Goal: Task Accomplishment & Management: Manage account settings

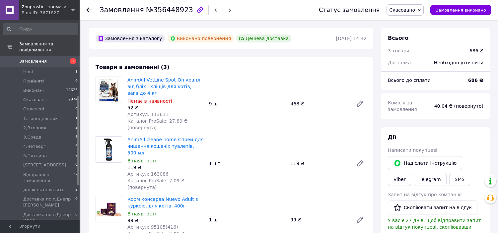
click at [89, 7] on icon at bounding box center [88, 9] width 5 height 5
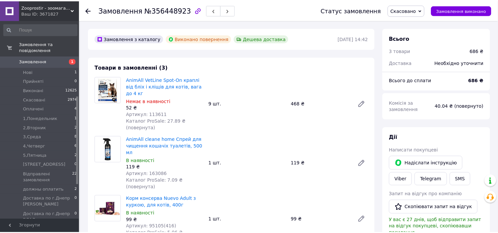
scroll to position [172, 0]
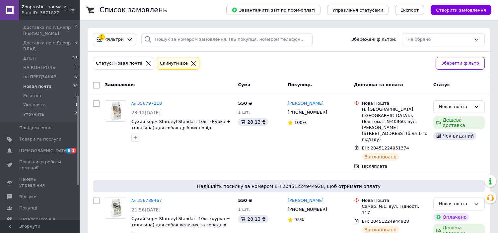
click at [145, 66] on icon at bounding box center [148, 63] width 6 height 6
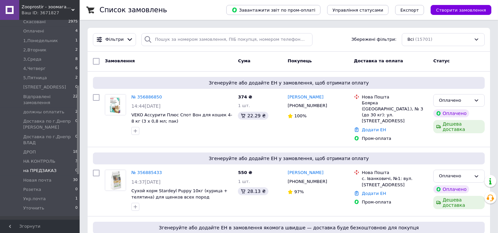
scroll to position [164, 0]
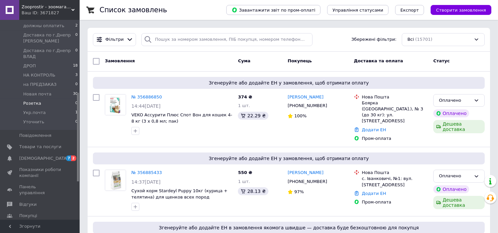
click at [36, 101] on span "Розетка" at bounding box center [32, 104] width 18 height 6
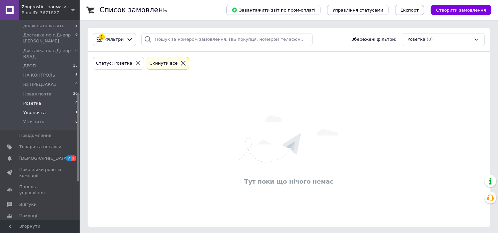
click at [38, 110] on span "Укр.почта" at bounding box center [34, 113] width 23 height 6
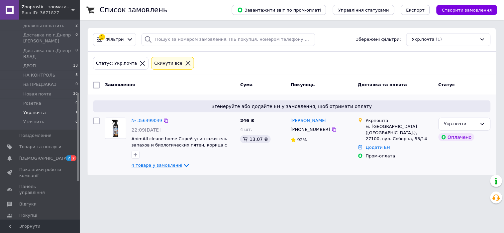
click at [182, 165] on icon at bounding box center [186, 166] width 8 height 8
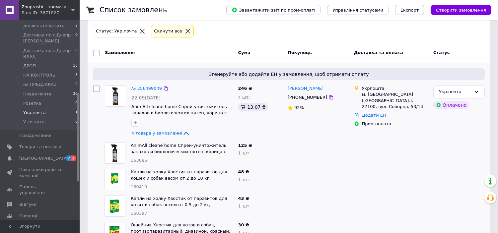
scroll to position [56, 0]
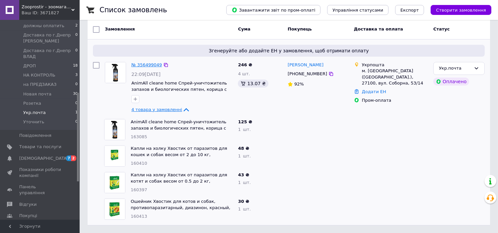
click at [150, 64] on link "№ 356499049" at bounding box center [146, 64] width 31 height 5
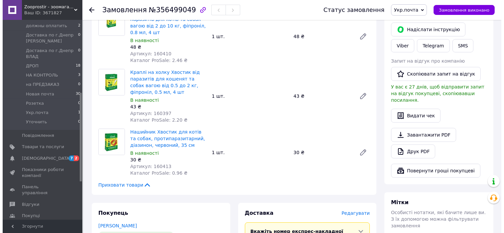
scroll to position [330, 0]
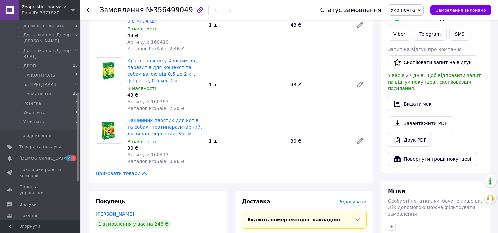
click at [356, 199] on span "Редагувати" at bounding box center [353, 201] width 28 height 5
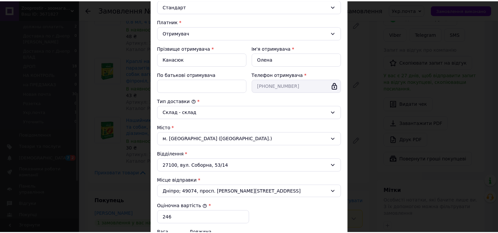
scroll to position [183, 0]
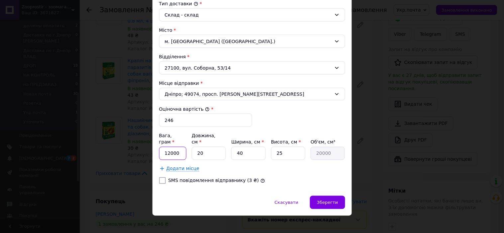
drag, startPoint x: 180, startPoint y: 148, endPoint x: 144, endPoint y: 145, distance: 35.7
click at [144, 145] on div "× Редагування доставки Спосіб доставки Укрпошта (платна) Тариф * Стандарт Платн…" at bounding box center [252, 116] width 504 height 233
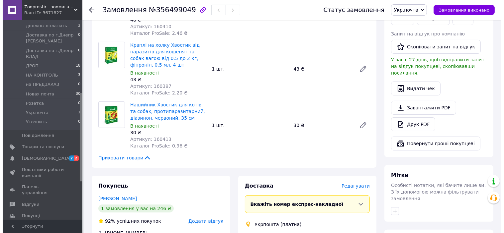
scroll to position [330, 0]
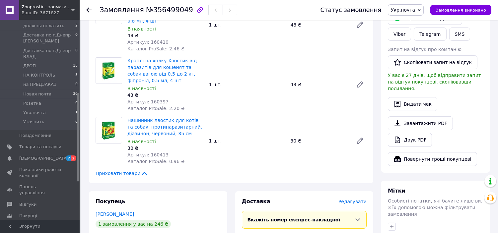
click at [351, 199] on span "Редагувати" at bounding box center [353, 201] width 28 height 5
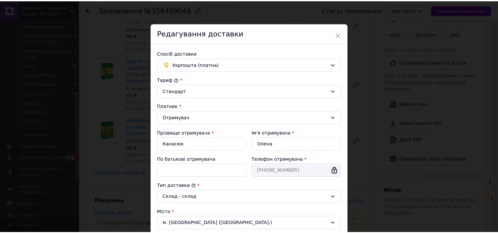
scroll to position [183, 0]
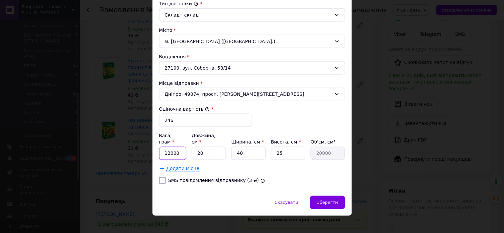
drag, startPoint x: 178, startPoint y: 149, endPoint x: 164, endPoint y: 148, distance: 14.0
click at [164, 148] on input "12000" at bounding box center [173, 153] width 28 height 13
type input "1000"
click at [268, 166] on div "Додати місце" at bounding box center [252, 169] width 186 height 7
click at [237, 148] on input "40" at bounding box center [248, 153] width 34 height 13
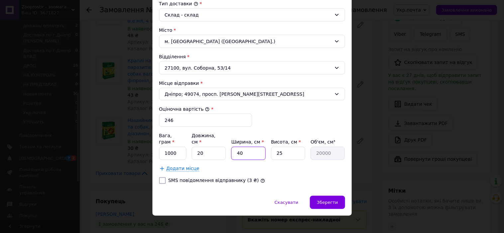
type input "3"
type input "1500"
type input "30"
type input "15000"
type input "30"
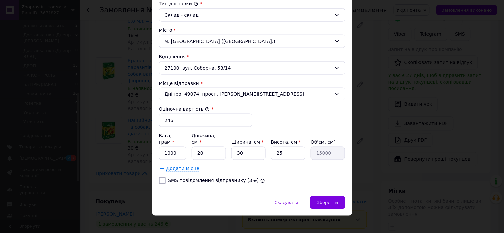
drag, startPoint x: 251, startPoint y: 163, endPoint x: 293, endPoint y: 180, distance: 45.3
click at [252, 166] on div "Додати місце" at bounding box center [252, 169] width 186 height 7
click at [313, 196] on div "Скасувати   Зберегти" at bounding box center [251, 206] width 199 height 20
click at [319, 201] on span "Зберегти" at bounding box center [327, 203] width 21 height 5
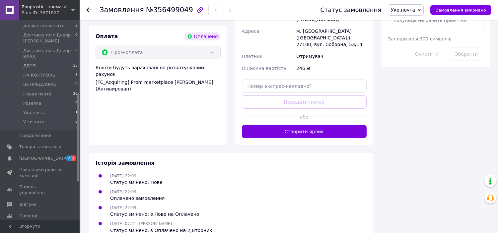
scroll to position [589, 0]
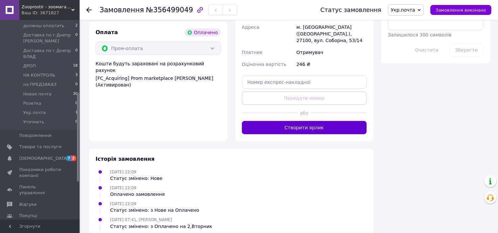
click at [311, 121] on button "Створити ярлик" at bounding box center [304, 127] width 125 height 13
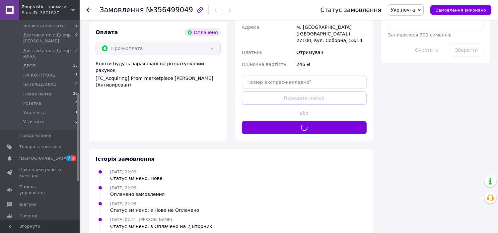
scroll to position [503, 0]
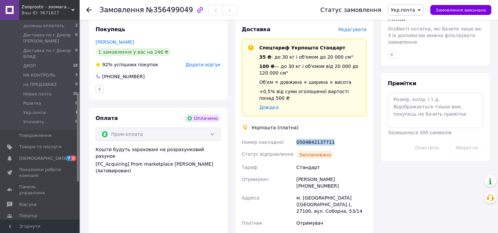
drag, startPoint x: 297, startPoint y: 122, endPoint x: 336, endPoint y: 122, distance: 38.5
click at [336, 136] on div "0504842137711" at bounding box center [331, 142] width 73 height 12
copy div "0504842137711"
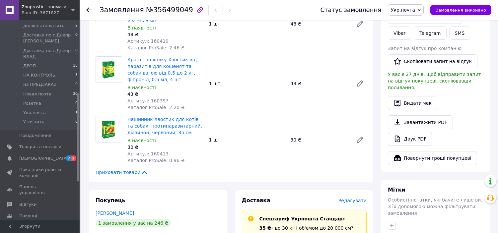
scroll to position [330, 0]
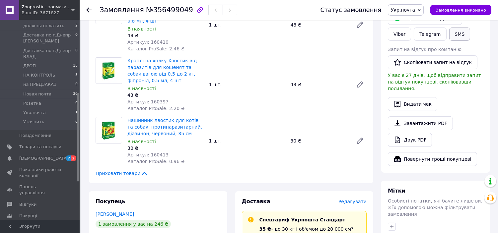
click at [449, 28] on button "SMS" at bounding box center [459, 34] width 21 height 13
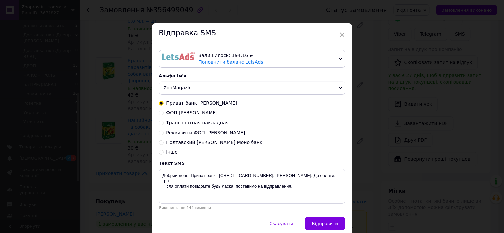
click at [211, 124] on span "Транспортная накладная" at bounding box center [197, 122] width 62 height 5
click at [164, 124] on input "Транспортная накладная" at bounding box center [161, 122] width 5 height 5
radio input "true"
radio input "false"
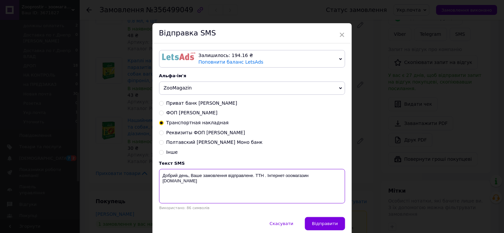
click at [262, 179] on textarea "Добрий день, Ваше замовлення відправлене. ТТН . Інтернет-зоомагазин zooprostir.…" at bounding box center [252, 186] width 186 height 35
paste textarea "0504842137711"
type textarea "Добрий день, Ваше замовлення відправлене. ТТН 0504842137711 . Інтернет-зоомагаз…"
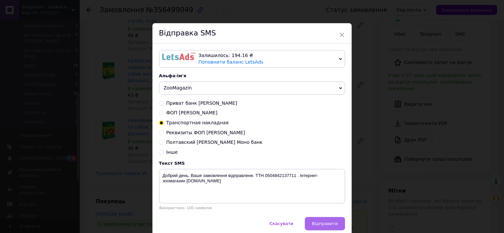
click at [322, 220] on button "Відправити" at bounding box center [325, 223] width 40 height 13
click at [321, 226] on div "Скасувати   Відправити" at bounding box center [251, 227] width 199 height 20
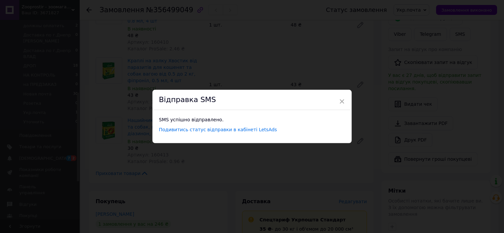
click at [339, 95] on div "Відправка SMS" at bounding box center [251, 100] width 199 height 20
click at [339, 99] on span "×" at bounding box center [342, 101] width 6 height 11
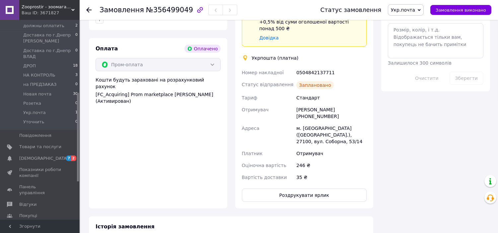
scroll to position [589, 0]
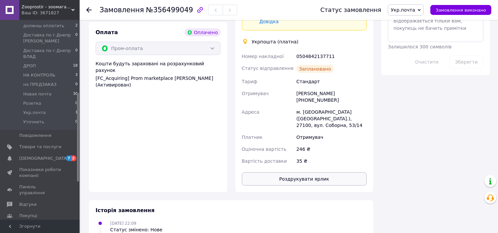
click at [316, 173] on button "Роздрукувати ярлик" at bounding box center [304, 179] width 125 height 13
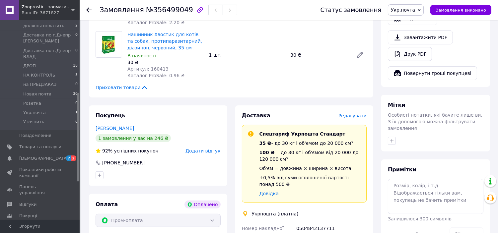
scroll to position [503, 0]
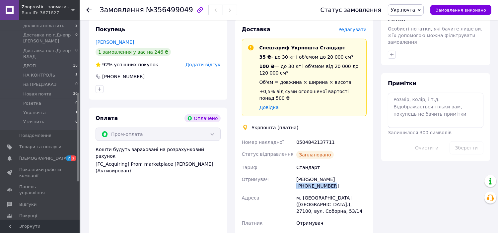
drag, startPoint x: 331, startPoint y: 159, endPoint x: 367, endPoint y: 158, distance: 35.9
click at [367, 174] on div "Олена Канасюк +380970193237" at bounding box center [331, 183] width 73 height 19
copy div "[PHONE_NUMBER]"
drag, startPoint x: 101, startPoint y: 10, endPoint x: 181, endPoint y: 9, distance: 79.7
click at [181, 9] on h1 "Замовлення №356499049" at bounding box center [147, 10] width 94 height 8
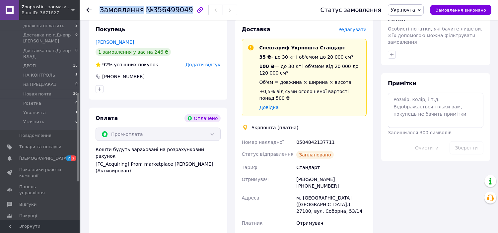
copy h1 "Замовлення №356499049"
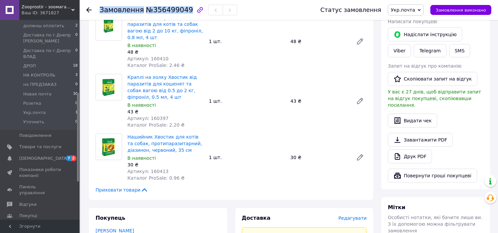
scroll to position [330, 0]
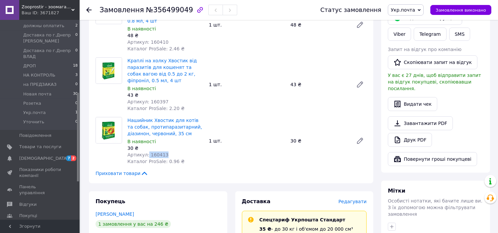
drag, startPoint x: 146, startPoint y: 135, endPoint x: 183, endPoint y: 134, distance: 36.2
click at [183, 152] on div "Артикул: 160413" at bounding box center [165, 155] width 76 height 7
copy span "160413"
click at [147, 152] on span "Артикул: 160413" at bounding box center [147, 154] width 41 height 5
click at [149, 152] on span "Артикул: 160413" at bounding box center [147, 154] width 41 height 5
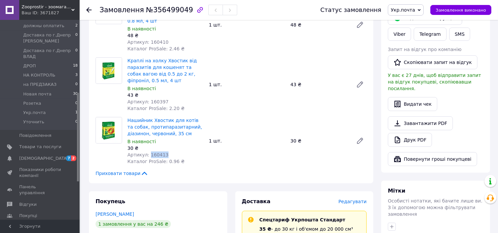
drag, startPoint x: 147, startPoint y: 134, endPoint x: 187, endPoint y: 138, distance: 39.7
click at [187, 138] on div "Нашийник Хвостик для котів та собак, протипаразитарний, діазинон, червоний, 35 …" at bounding box center [166, 141] width 82 height 50
drag, startPoint x: 147, startPoint y: 81, endPoint x: 178, endPoint y: 81, distance: 30.2
click at [178, 99] on div "Артикул: 160397" at bounding box center [165, 102] width 76 height 7
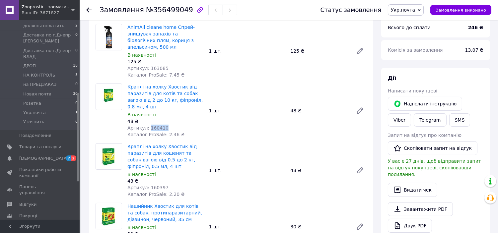
drag, startPoint x: 147, startPoint y: 107, endPoint x: 181, endPoint y: 106, distance: 33.9
click at [181, 125] on div "Артикул: 160410" at bounding box center [165, 128] width 76 height 7
copy span "160410"
drag, startPoint x: 148, startPoint y: 54, endPoint x: 175, endPoint y: 54, distance: 27.6
click at [175, 65] on div "Артикул: 163085" at bounding box center [165, 68] width 76 height 7
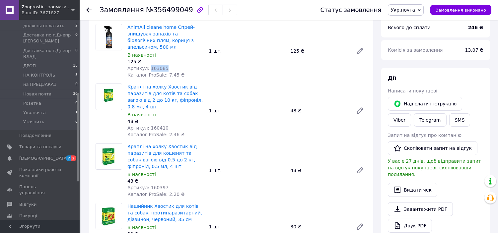
copy span "163085"
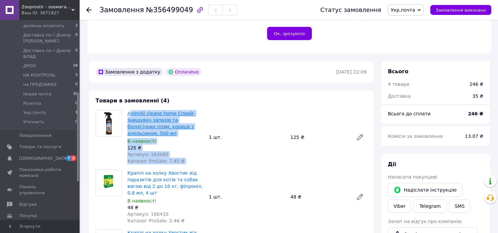
drag, startPoint x: 210, startPoint y: 123, endPoint x: 130, endPoint y: 106, distance: 81.3
click at [130, 109] on div "AnimAll cleane home Спрей-знищувач запахів та біологічних плям, кориця з апельс…" at bounding box center [247, 137] width 245 height 57
click at [223, 109] on div "AnimAll cleane home Спрей-знищувач запахів та біологічних плям, кориця з апельс…" at bounding box center [247, 137] width 245 height 57
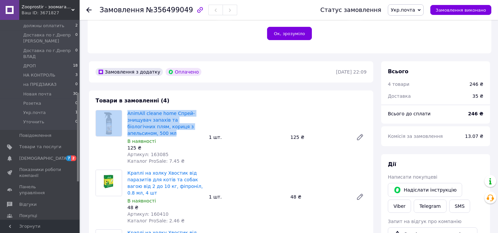
drag, startPoint x: 207, startPoint y: 119, endPoint x: 123, endPoint y: 105, distance: 84.8
click at [123, 110] on div "AnimAll cleane home Спрей-знищувач запахів та біологічних плям, кориця з апельс…" at bounding box center [231, 137] width 277 height 54
click at [140, 111] on link "AnimAll cleane home Спрей-знищувач запахів та біологічних плям, кориця з апельс…" at bounding box center [160, 123] width 67 height 25
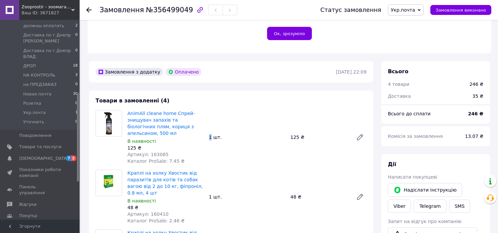
click at [210, 120] on div "AnimAll cleane home Спрей-знищувач запахів та біологічних плям, кориця з апельс…" at bounding box center [247, 137] width 245 height 57
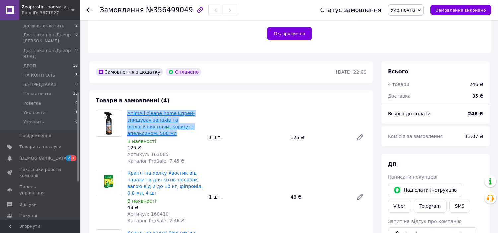
drag, startPoint x: 204, startPoint y: 120, endPoint x: 128, endPoint y: 106, distance: 77.6
click at [128, 109] on div "AnimAll cleane home Спрей-знищувач запахів та біологічних плям, кориця з апельс…" at bounding box center [166, 137] width 82 height 57
copy link "AnimAll cleane home Спрей-знищувач запахів та біологічних плям, кориця з апельс…"
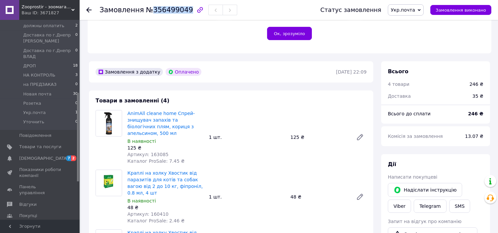
drag, startPoint x: 150, startPoint y: 9, endPoint x: 181, endPoint y: 10, distance: 30.9
click at [181, 10] on span "№356499049" at bounding box center [169, 10] width 47 height 8
copy span "356499049"
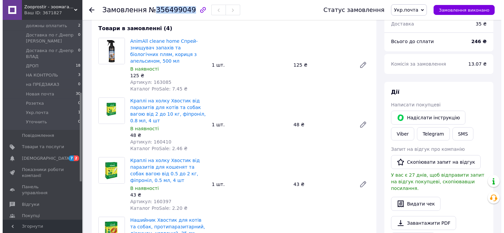
scroll to position [244, 0]
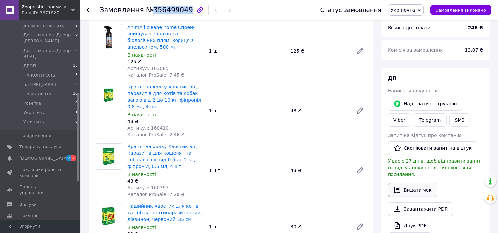
click at [407, 183] on button "Видати чек" at bounding box center [412, 190] width 49 height 14
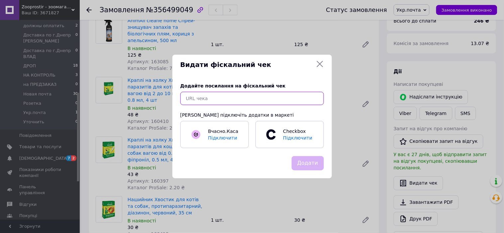
click at [200, 94] on input "text" at bounding box center [251, 98] width 143 height 13
paste input "https://check.cashalot.org.ua/receipt?id=4982926074&fn=4000997132"
type input "https://check.cashalot.org.ua/receipt?id=4982926074&fn=4000997132"
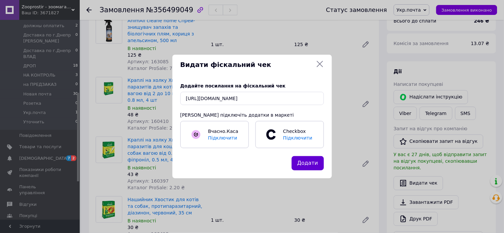
click at [305, 164] on button "Додати" at bounding box center [307, 163] width 32 height 14
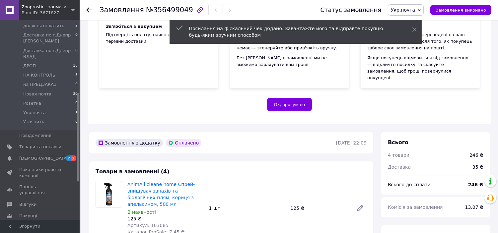
scroll to position [0, 0]
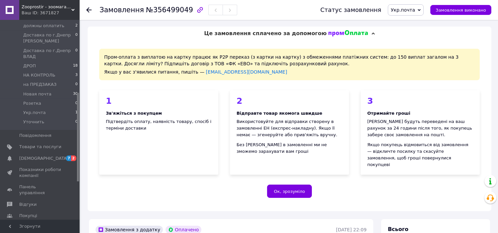
click at [89, 9] on icon at bounding box center [88, 9] width 5 height 5
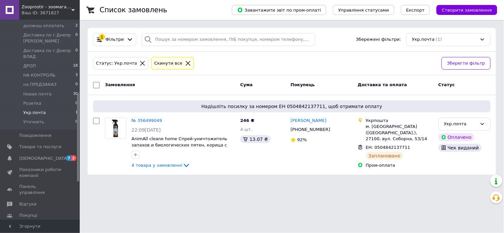
click at [139, 64] on icon at bounding box center [142, 63] width 6 height 6
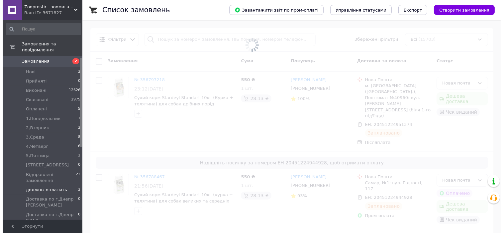
scroll to position [86, 0]
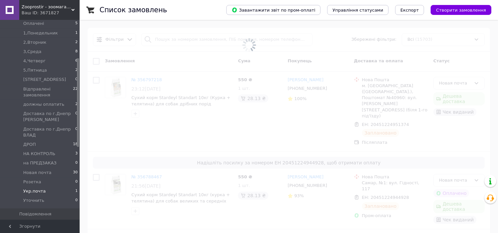
click at [33, 189] on span "Укр.почта" at bounding box center [34, 192] width 23 height 6
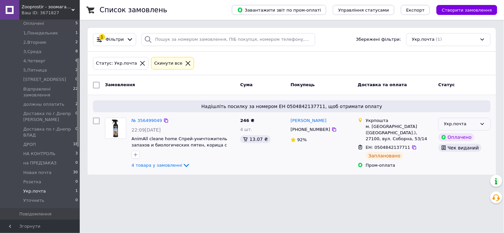
click at [471, 125] on div "Укр.почта" at bounding box center [460, 124] width 33 height 7
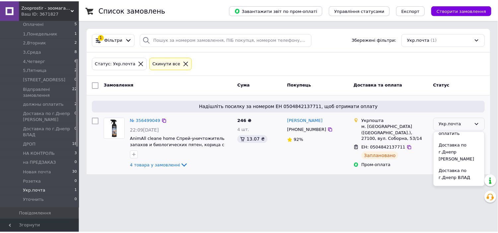
scroll to position [162, 0]
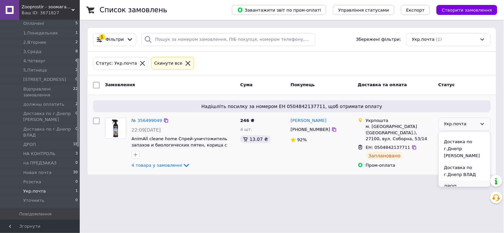
click at [461, 181] on li "ДРОП" at bounding box center [464, 187] width 51 height 12
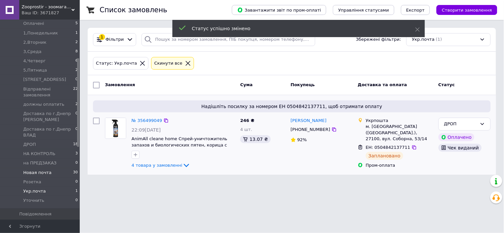
click at [46, 170] on span "Новая почта" at bounding box center [37, 173] width 28 height 6
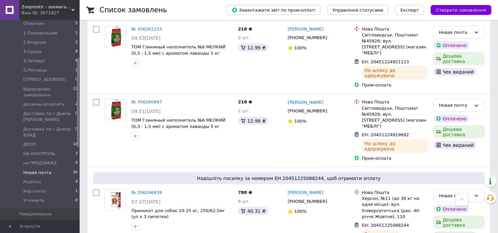
scroll to position [2056, 0]
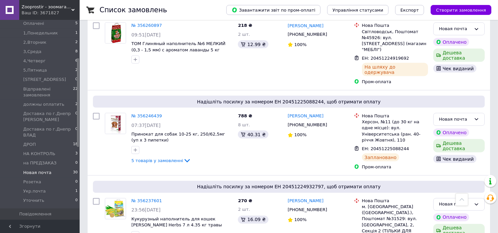
scroll to position [169, 0]
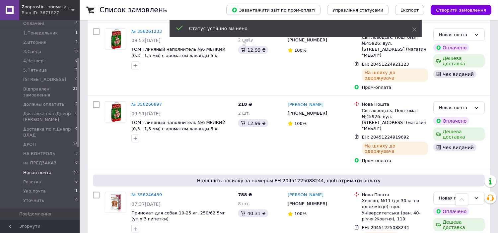
scroll to position [1970, 0]
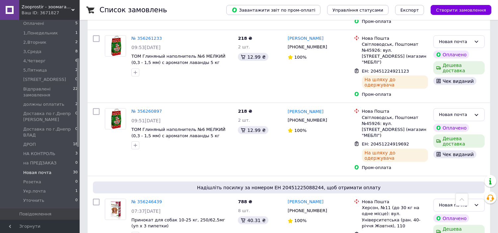
scroll to position [163, 0]
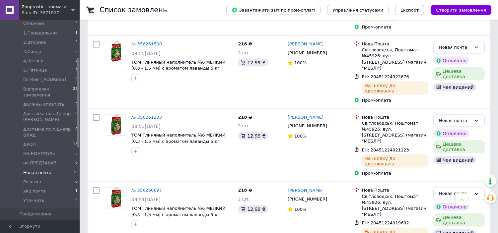
scroll to position [1884, 0]
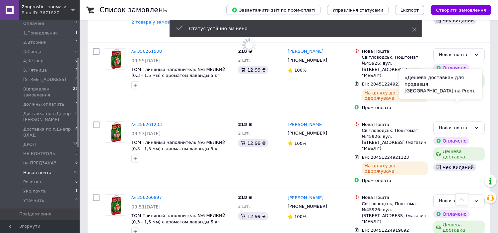
scroll to position [1798, 0]
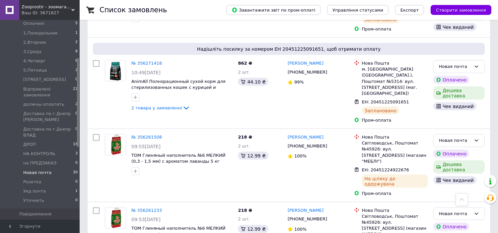
scroll to position [178, 0]
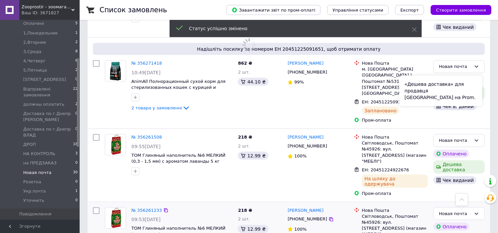
scroll to position [1712, 0]
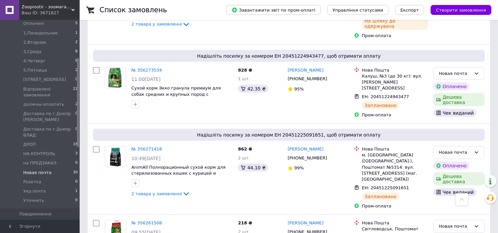
scroll to position [173, 0]
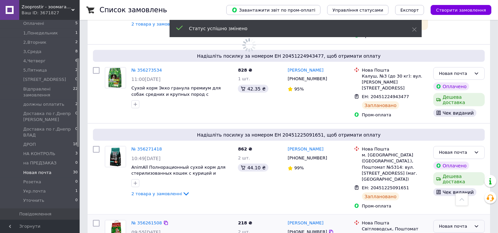
click at [482, 220] on div "Новая почта" at bounding box center [459, 226] width 51 height 13
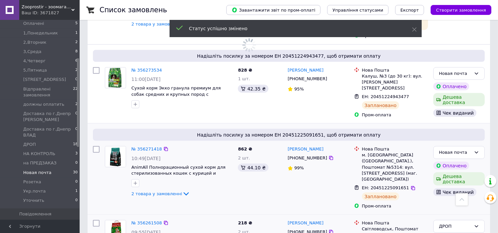
scroll to position [1626, 0]
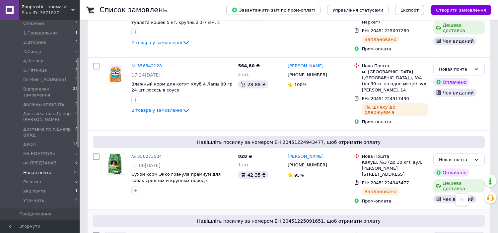
scroll to position [151, 0]
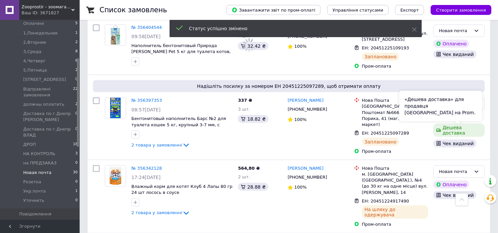
scroll to position [1540, 0]
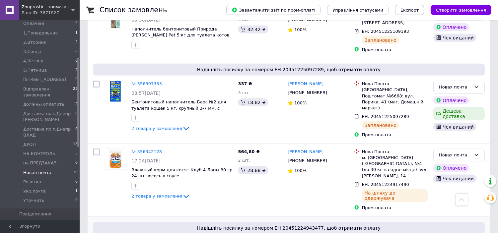
scroll to position [157, 0]
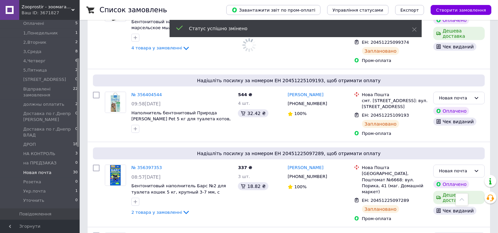
scroll to position [1454, 0]
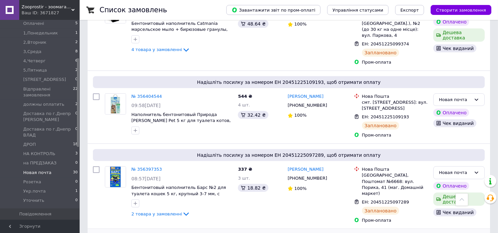
scroll to position [169, 0]
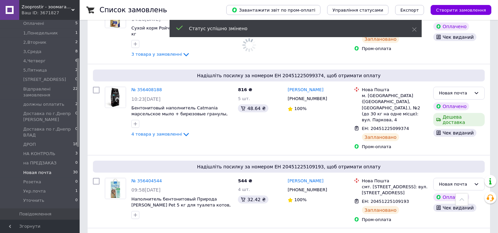
scroll to position [0, 0]
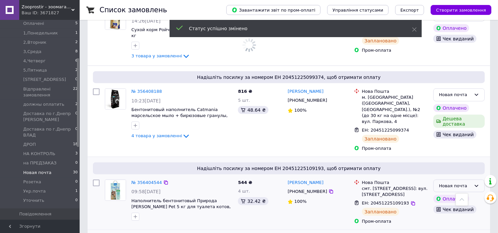
click at [476, 184] on icon at bounding box center [476, 186] width 5 height 5
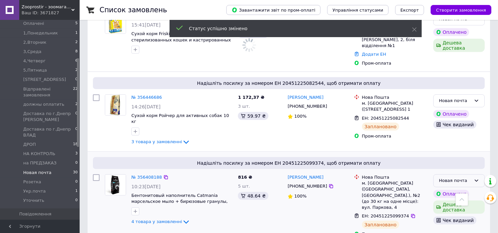
click at [483, 175] on div "Новая почта" at bounding box center [459, 181] width 51 height 13
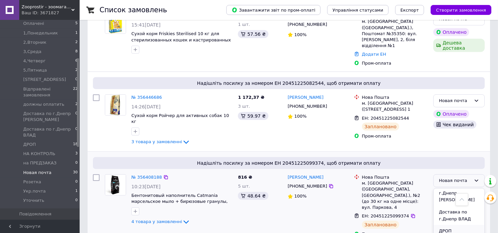
click at [463, 225] on li "ДРОП" at bounding box center [459, 231] width 51 height 12
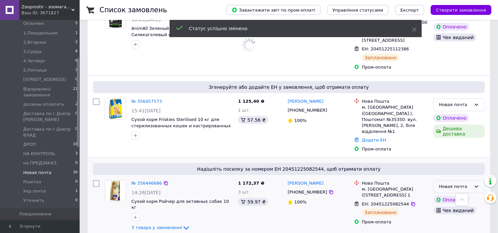
click at [481, 181] on div "Новая почта" at bounding box center [459, 187] width 51 height 13
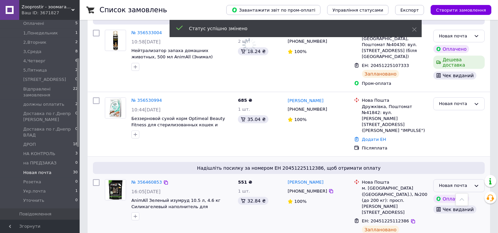
click at [476, 180] on div "Новая почта" at bounding box center [459, 186] width 51 height 13
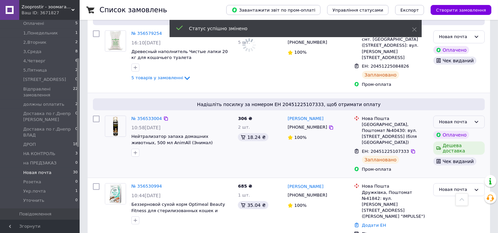
click at [482, 116] on div "Новая почта" at bounding box center [459, 122] width 51 height 13
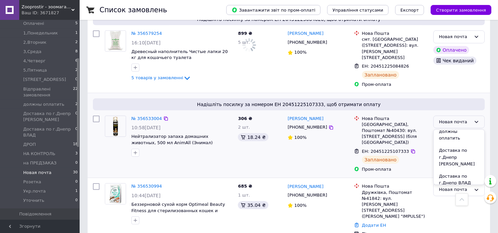
scroll to position [157, 0]
click at [465, 184] on li "ДРОП" at bounding box center [459, 190] width 51 height 12
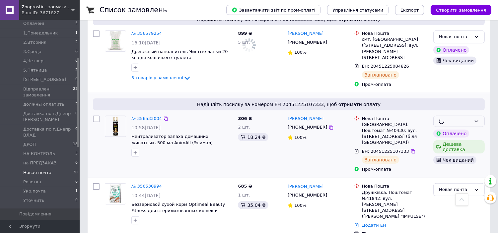
scroll to position [851, 0]
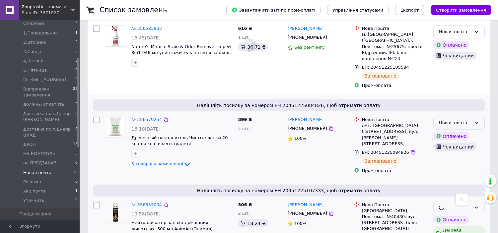
click at [478, 121] on icon at bounding box center [476, 123] width 5 height 5
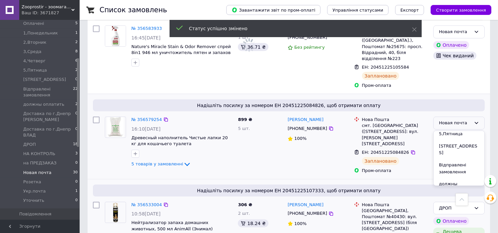
scroll to position [144, 0]
click at [456, 198] on li "ДРОП" at bounding box center [459, 204] width 51 height 12
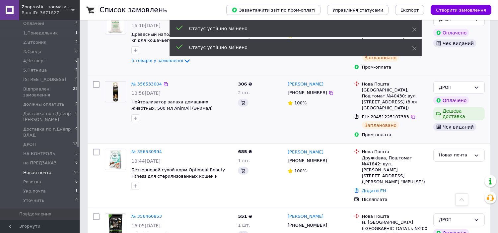
scroll to position [748, 0]
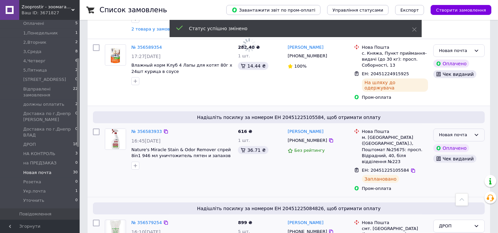
click at [477, 132] on icon at bounding box center [476, 134] width 5 height 5
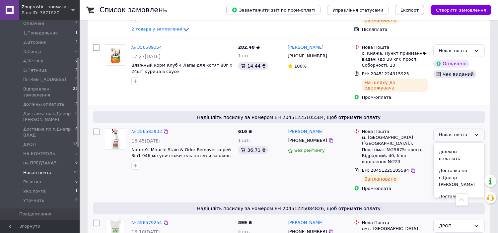
click at [462, 210] on li "ДРОП" at bounding box center [459, 216] width 51 height 12
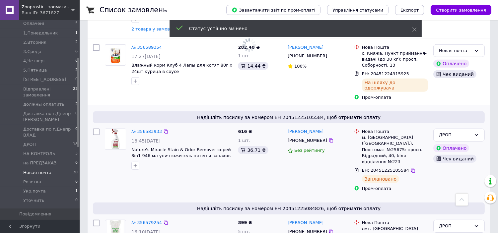
scroll to position [662, 0]
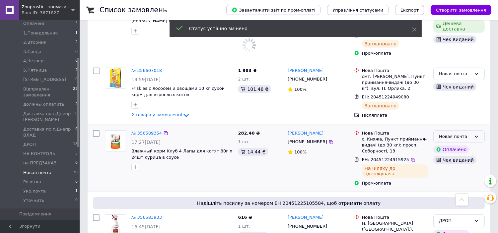
click at [480, 130] on div "Новая почта" at bounding box center [459, 136] width 51 height 13
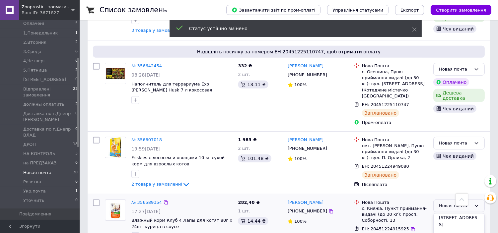
scroll to position [169, 0]
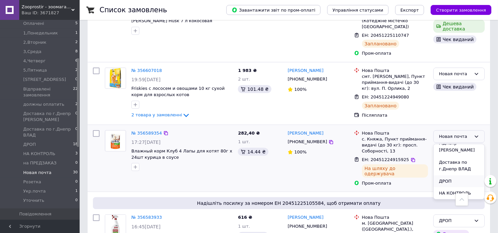
click at [456, 176] on li "ДРОП" at bounding box center [459, 182] width 51 height 12
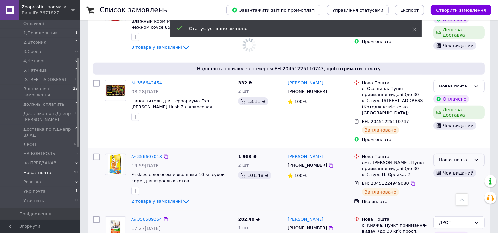
click at [482, 154] on div "Новая почта" at bounding box center [459, 160] width 51 height 13
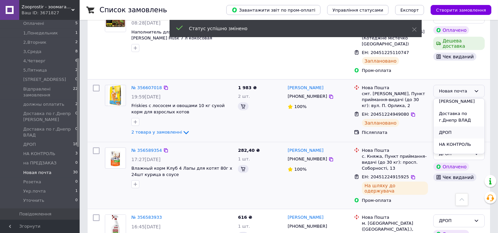
click at [457, 127] on li "ДРОП" at bounding box center [459, 133] width 51 height 12
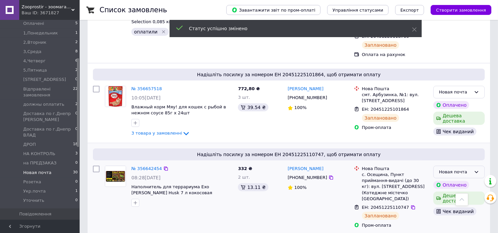
click at [480, 166] on div "Новая почта" at bounding box center [459, 172] width 51 height 13
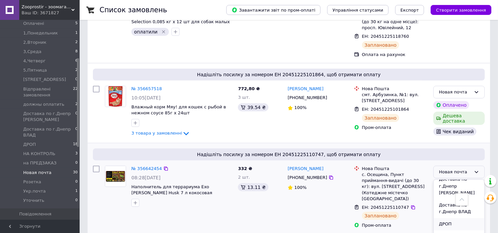
click at [458, 218] on li "ДРОП" at bounding box center [459, 224] width 51 height 12
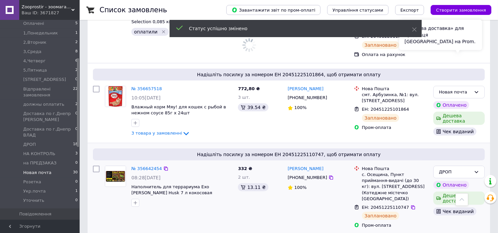
click at [481, 37] on div "«Дешева доставка» для продавця Новою Поштою на Prom." at bounding box center [440, 35] width 83 height 31
click at [479, 86] on div "Новая почта" at bounding box center [459, 92] width 51 height 13
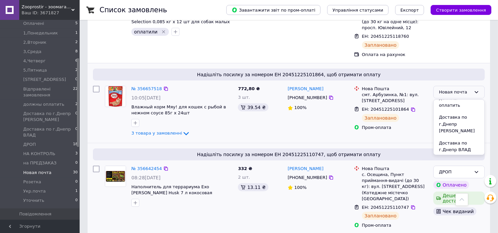
click at [464, 156] on li "ДРОП" at bounding box center [459, 162] width 51 height 12
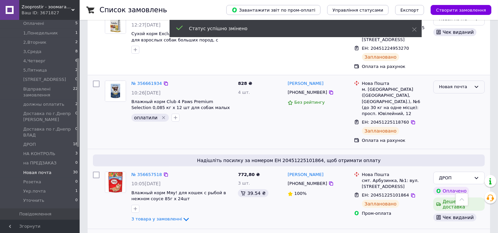
click at [478, 81] on div "Новая почта" at bounding box center [459, 87] width 51 height 13
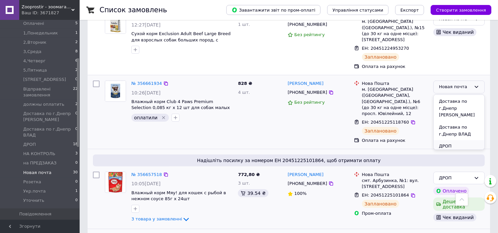
click at [466, 140] on li "ДРОП" at bounding box center [459, 146] width 51 height 12
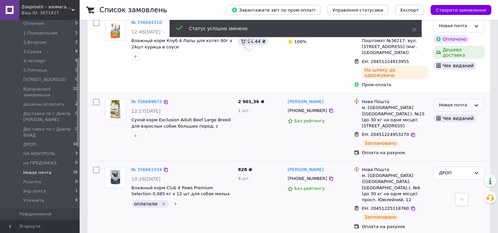
click at [478, 105] on icon at bounding box center [477, 106] width 4 height 2
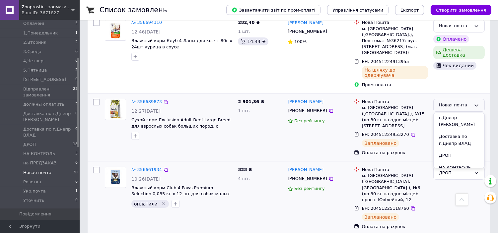
click at [463, 150] on li "ДРОП" at bounding box center [459, 156] width 51 height 12
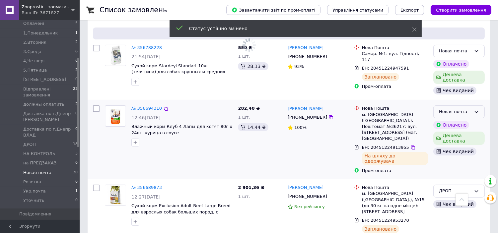
click at [482, 106] on div "Новая почта" at bounding box center [459, 112] width 51 height 13
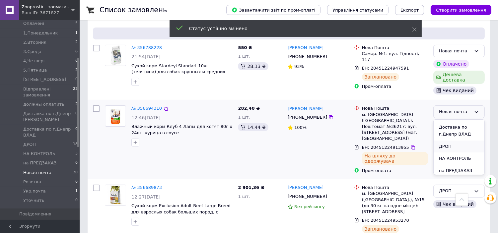
click at [455, 141] on li "ДРОП" at bounding box center [459, 147] width 51 height 12
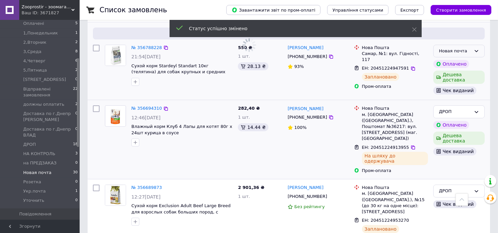
click at [485, 45] on div "Новая почта" at bounding box center [459, 51] width 51 height 13
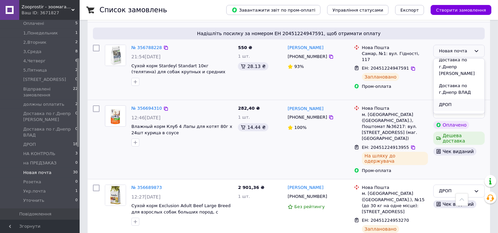
click at [459, 99] on li "ДРОП" at bounding box center [459, 105] width 51 height 12
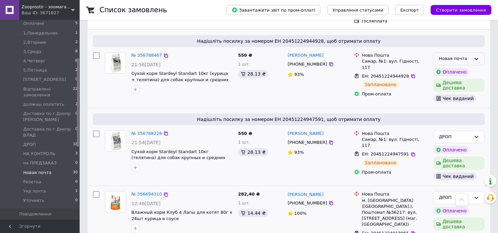
click at [480, 52] on div "Новая почта" at bounding box center [459, 58] width 51 height 13
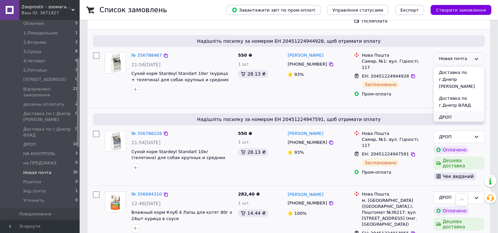
click at [463, 112] on li "ДРОП" at bounding box center [459, 118] width 51 height 12
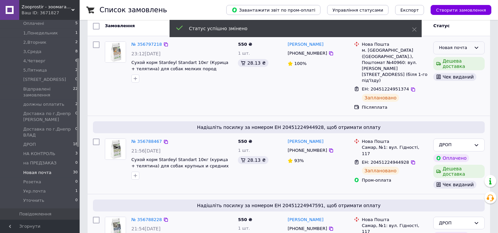
click at [480, 48] on div "Новая почта" at bounding box center [459, 47] width 51 height 13
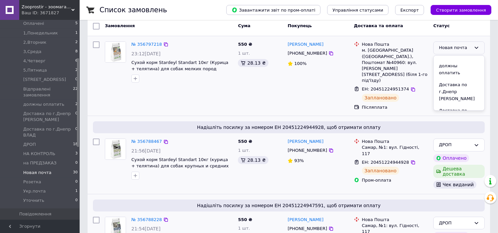
click at [465, 124] on li "ДРОП" at bounding box center [459, 130] width 51 height 12
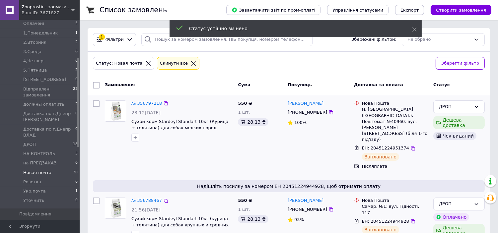
click at [145, 64] on icon at bounding box center [148, 63] width 6 height 6
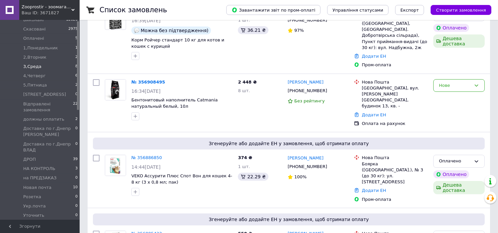
scroll to position [86, 0]
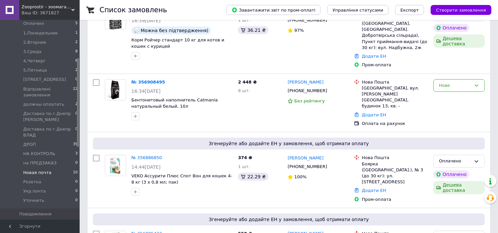
click at [32, 170] on span "Новая почта" at bounding box center [37, 173] width 28 height 6
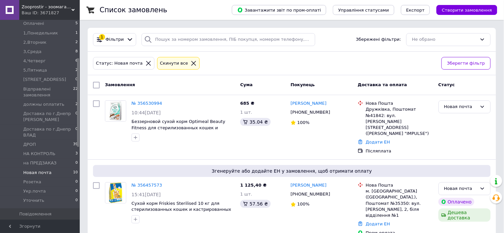
click at [145, 62] on icon at bounding box center [148, 63] width 6 height 6
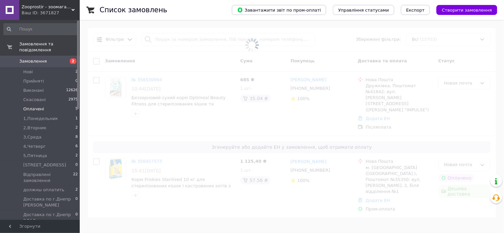
click at [40, 106] on span "Оплачені" at bounding box center [33, 109] width 21 height 6
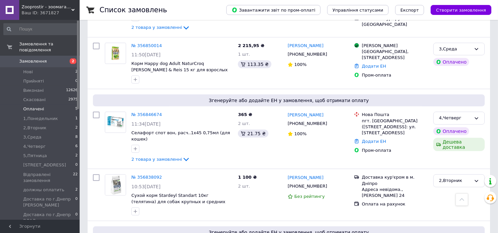
scroll to position [689, 0]
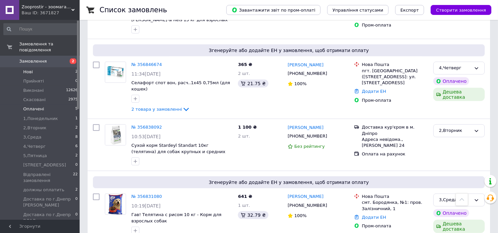
click at [29, 69] on span "Нові" at bounding box center [28, 72] width 10 height 6
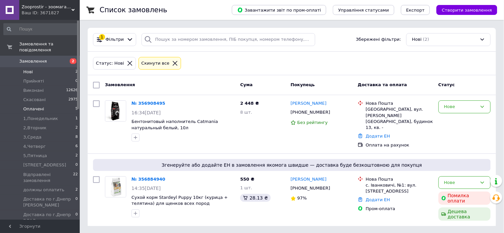
click at [42, 105] on li "Оплачені 5" at bounding box center [41, 109] width 82 height 9
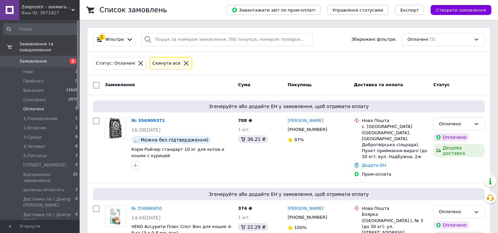
click at [138, 63] on icon at bounding box center [140, 63] width 5 height 5
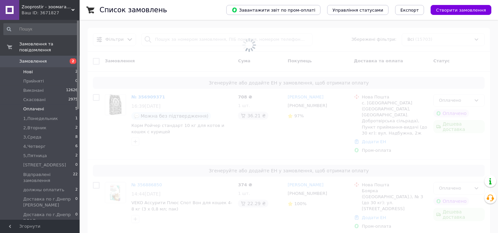
click at [29, 69] on span "Нові" at bounding box center [28, 72] width 10 height 6
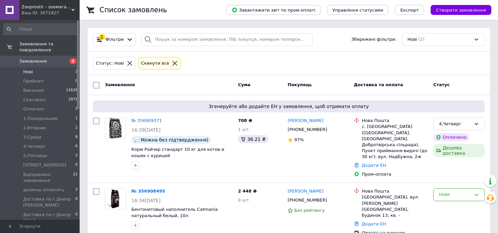
drag, startPoint x: 148, startPoint y: 120, endPoint x: 30, endPoint y: 66, distance: 129.7
click at [30, 69] on span "Нові" at bounding box center [28, 72] width 10 height 6
click at [127, 66] on icon at bounding box center [130, 63] width 6 height 6
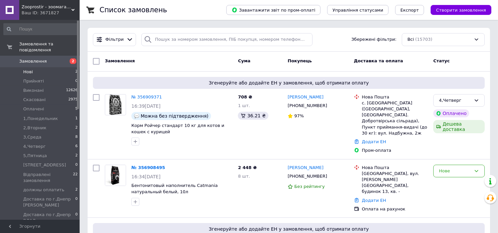
click at [31, 69] on span "Нові" at bounding box center [28, 72] width 10 height 6
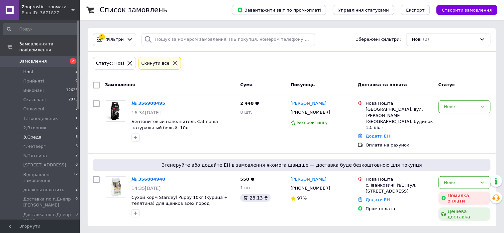
click at [34, 134] on span "3,Среда" at bounding box center [32, 137] width 18 height 6
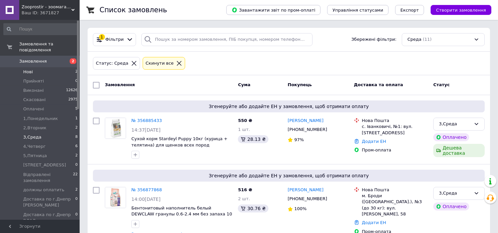
click at [31, 69] on span "Нові" at bounding box center [28, 72] width 10 height 6
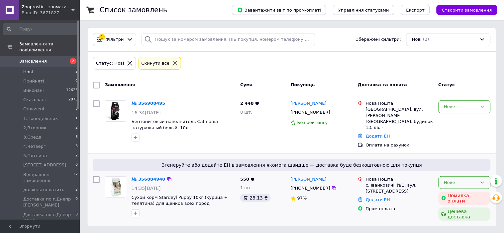
click at [482, 180] on icon at bounding box center [481, 182] width 5 height 5
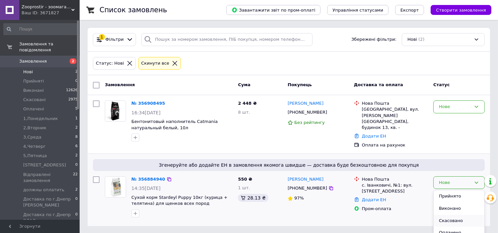
click at [460, 215] on li "Скасовано" at bounding box center [459, 221] width 51 height 12
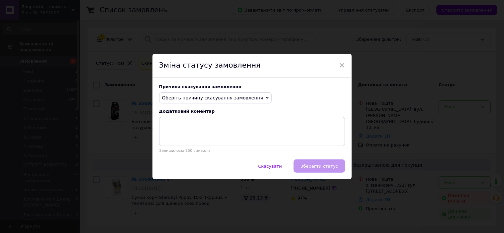
click at [234, 104] on div "Причина скасування замовлення Оберіть причину скасування замовлення Немає в ная…" at bounding box center [251, 119] width 199 height 82
click at [234, 100] on span "Оберіть причину скасування замовлення" at bounding box center [212, 97] width 101 height 5
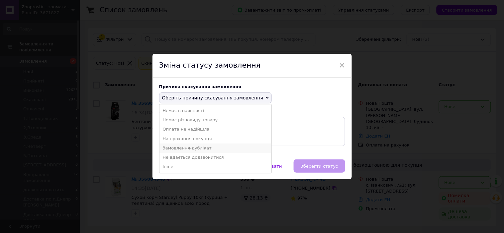
click at [204, 145] on li "Замовлення-дублікат" at bounding box center [215, 148] width 112 height 9
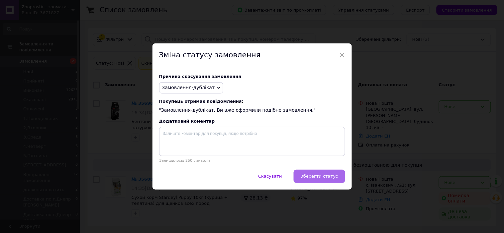
click at [314, 175] on span "Зберегти статус" at bounding box center [319, 176] width 38 height 5
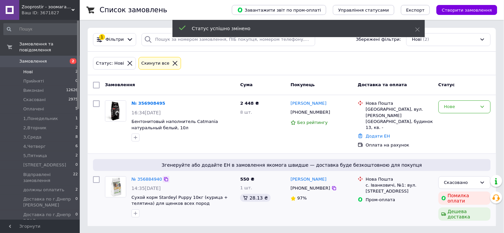
click at [163, 177] on icon at bounding box center [165, 179] width 5 height 5
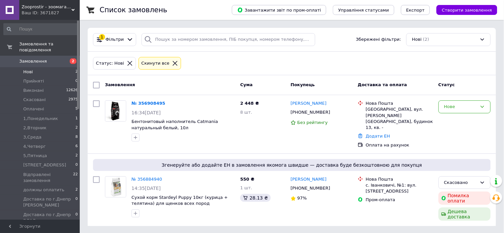
click at [127, 62] on icon at bounding box center [130, 63] width 6 height 6
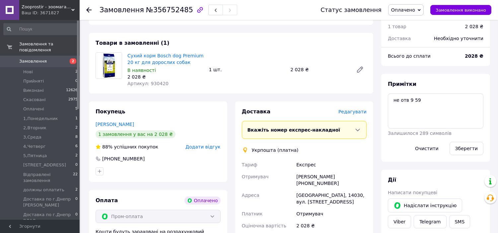
scroll to position [301, 0]
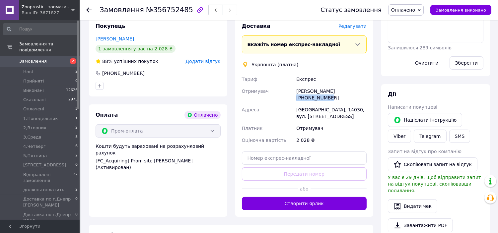
drag, startPoint x: 330, startPoint y: 84, endPoint x: 362, endPoint y: 84, distance: 32.2
click at [362, 85] on div "[PERSON_NAME] [PHONE_NUMBER]" at bounding box center [331, 94] width 73 height 19
click at [423, 10] on span "Оплачено" at bounding box center [406, 9] width 36 height 11
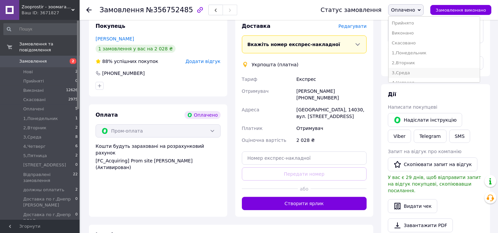
click at [423, 70] on li "3,Среда" at bounding box center [434, 73] width 91 height 10
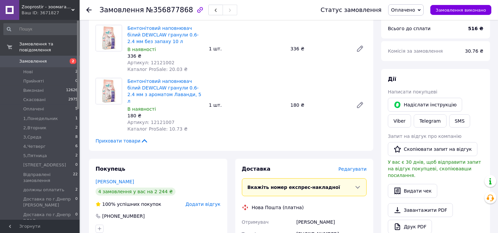
scroll to position [329, 0]
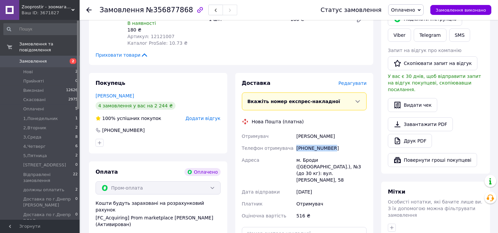
drag, startPoint x: 304, startPoint y: 136, endPoint x: 347, endPoint y: 135, distance: 42.5
click at [347, 142] on div "[PHONE_NUMBER]" at bounding box center [331, 148] width 73 height 12
click at [402, 9] on span "Оплачено" at bounding box center [403, 9] width 24 height 5
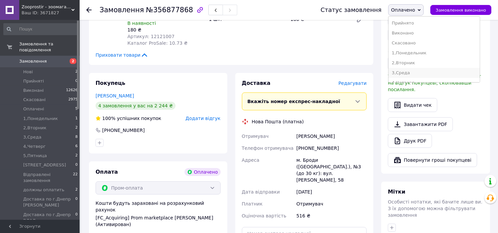
click at [417, 70] on li "3,Среда" at bounding box center [434, 73] width 91 height 10
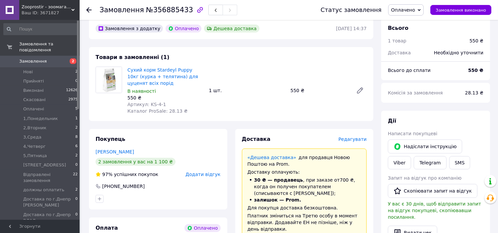
scroll to position [344, 0]
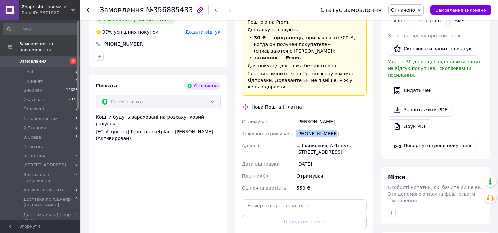
drag, startPoint x: 297, startPoint y: 122, endPoint x: 339, endPoint y: 125, distance: 42.0
click at [339, 128] on div "[PHONE_NUMBER]" at bounding box center [331, 134] width 73 height 12
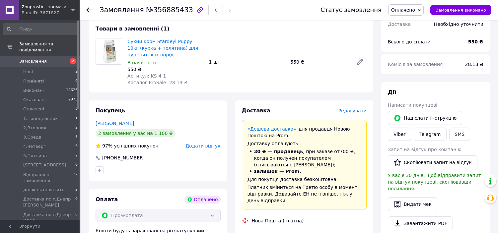
scroll to position [172, 0]
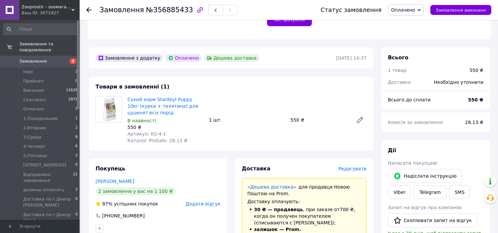
click at [407, 12] on span "Оплачено" at bounding box center [403, 9] width 24 height 5
click at [420, 69] on li "3,Среда" at bounding box center [434, 73] width 91 height 10
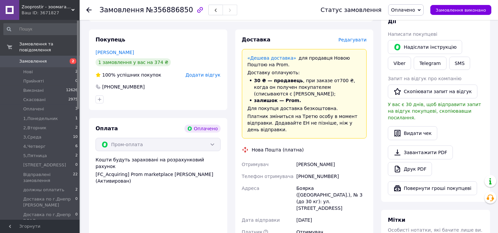
scroll to position [344, 0]
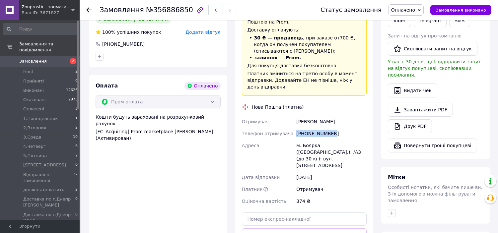
drag, startPoint x: 297, startPoint y: 114, endPoint x: 342, endPoint y: 114, distance: 45.2
click at [342, 128] on div "[PHONE_NUMBER]" at bounding box center [331, 134] width 73 height 12
copy div "[PHONE_NUMBER]"
click at [412, 7] on span "Оплачено" at bounding box center [403, 9] width 24 height 5
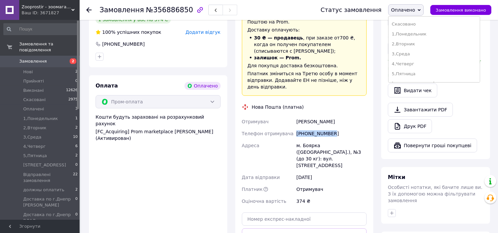
scroll to position [22, 0]
click at [432, 58] on li "4,Четверг" at bounding box center [434, 61] width 91 height 10
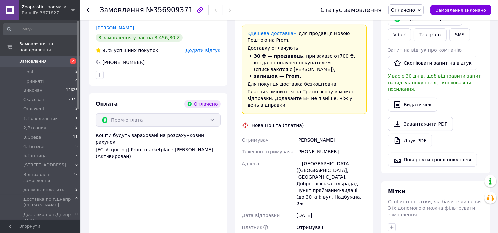
scroll to position [344, 0]
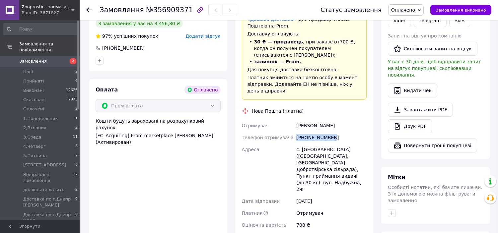
drag, startPoint x: 311, startPoint y: 113, endPoint x: 333, endPoint y: 115, distance: 22.0
click at [333, 132] on div "[PHONE_NUMBER]" at bounding box center [331, 138] width 73 height 12
click at [409, 10] on span "Оплачено" at bounding box center [403, 9] width 24 height 5
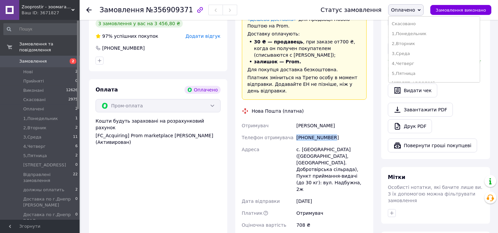
scroll to position [37, 0]
click at [423, 47] on li "4,Четверг" at bounding box center [434, 46] width 91 height 10
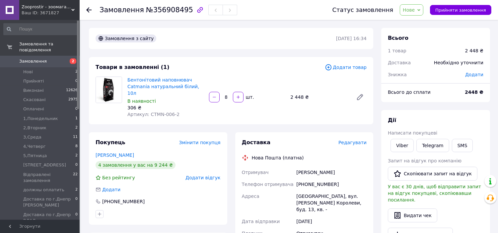
scroll to position [86, 0]
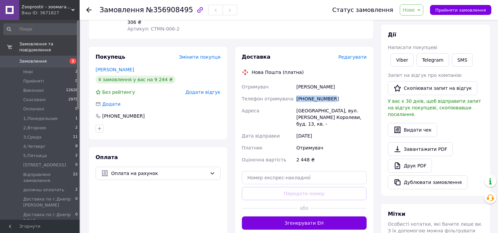
drag, startPoint x: 297, startPoint y: 91, endPoint x: 347, endPoint y: 92, distance: 50.5
click at [347, 93] on div "[PHONE_NUMBER]" at bounding box center [331, 99] width 73 height 12
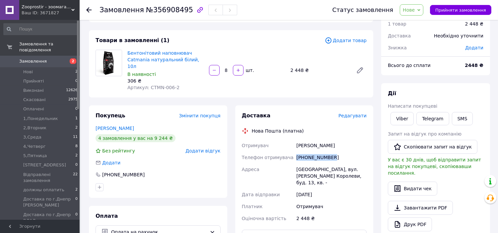
scroll to position [0, 0]
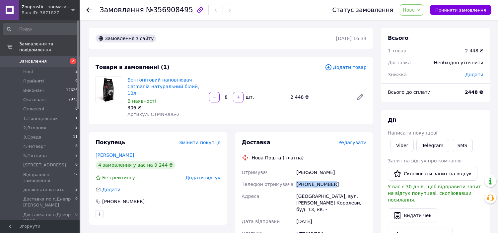
click at [424, 11] on span "Нове" at bounding box center [412, 9] width 24 height 11
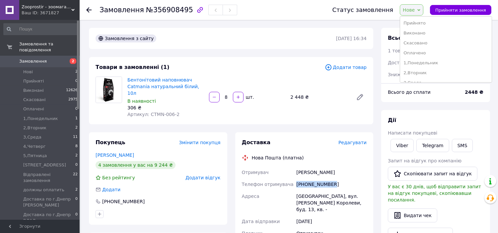
scroll to position [21, 0]
click at [440, 60] on li "3,Среда" at bounding box center [445, 62] width 91 height 10
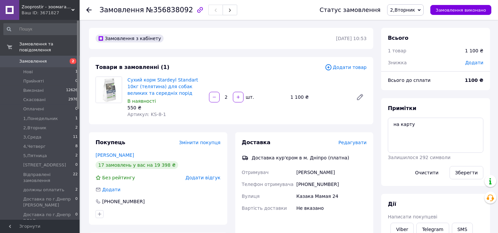
click at [91, 10] on icon at bounding box center [88, 9] width 5 height 5
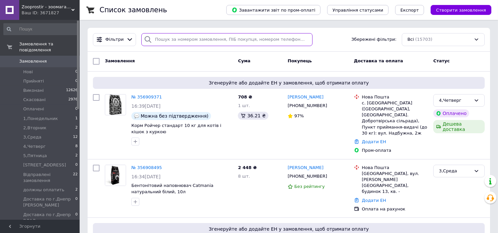
click at [171, 38] on input "search" at bounding box center [226, 39] width 171 height 13
paste input "+380990233938"
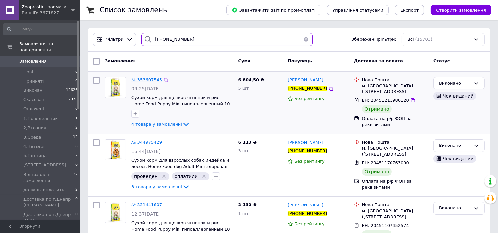
type input "+380990233938"
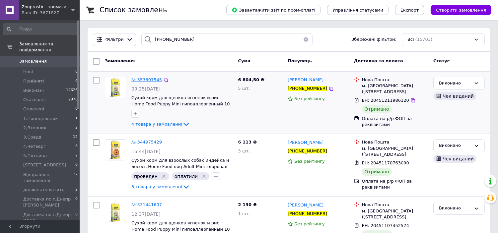
click at [153, 77] on span "№ 353607545" at bounding box center [146, 79] width 31 height 5
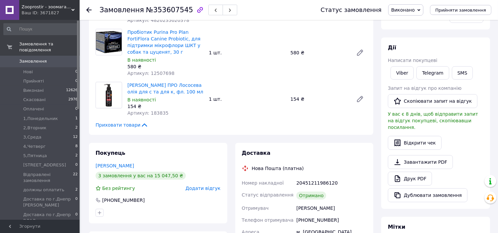
scroll to position [172, 0]
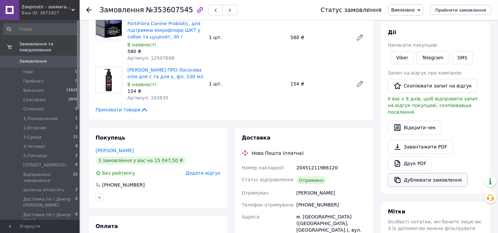
click at [422, 173] on button "Дублювати замовлення" at bounding box center [428, 180] width 80 height 14
click at [88, 7] on icon at bounding box center [88, 9] width 5 height 5
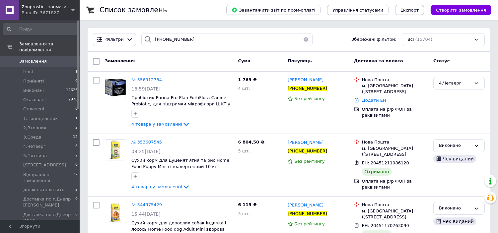
click at [300, 41] on button "button" at bounding box center [305, 39] width 13 height 13
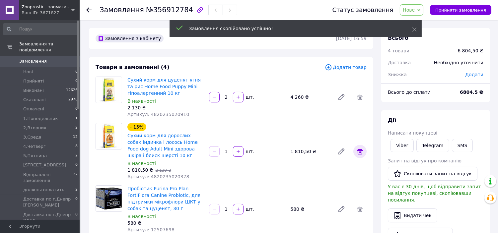
click at [360, 150] on icon at bounding box center [360, 152] width 6 height 6
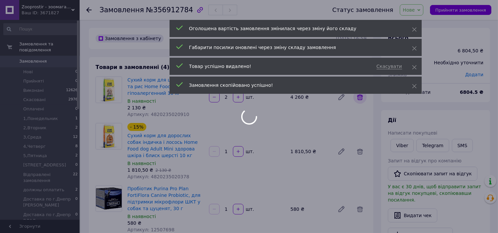
click at [361, 97] on div at bounding box center [249, 116] width 498 height 233
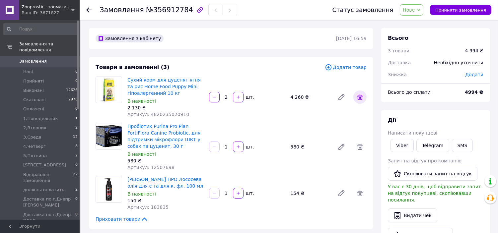
click at [357, 100] on icon at bounding box center [360, 97] width 8 height 8
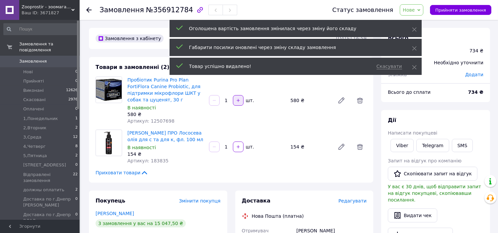
click at [237, 104] on button "button" at bounding box center [238, 100] width 11 height 11
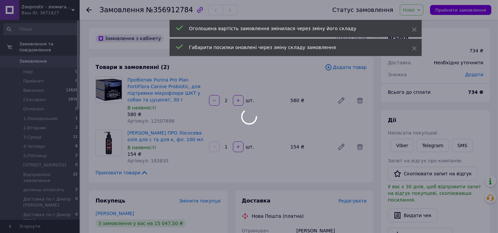
click at [214, 102] on div at bounding box center [249, 116] width 498 height 233
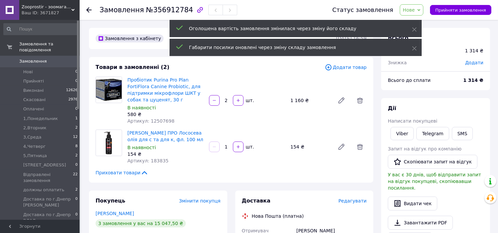
click at [214, 102] on icon "button" at bounding box center [214, 100] width 5 height 5
type input "1"
click at [238, 147] on icon "button" at bounding box center [238, 147] width 5 height 5
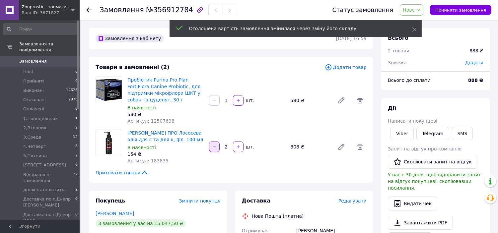
click at [214, 148] on icon "button" at bounding box center [214, 147] width 5 height 5
type input "1"
click at [353, 69] on span "Додати товар" at bounding box center [346, 67] width 42 height 7
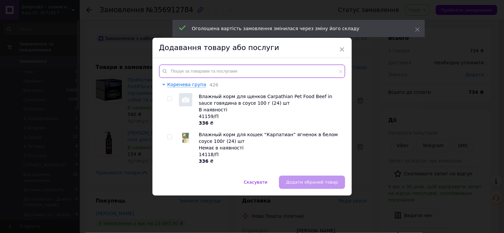
click at [188, 65] on input "text" at bounding box center [252, 71] width 186 height 13
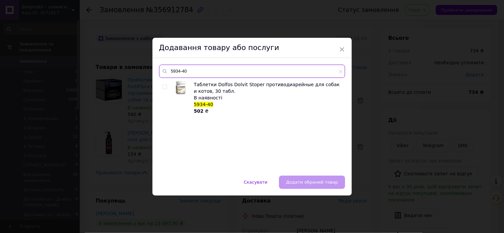
type input "5934-40"
click at [165, 86] on input "checkbox" at bounding box center [164, 87] width 4 height 4
checkbox input "true"
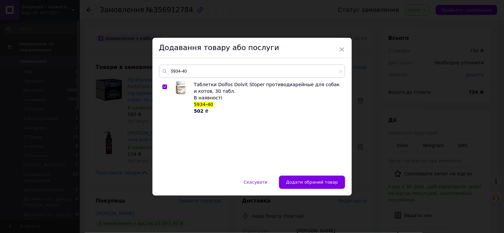
drag, startPoint x: 300, startPoint y: 182, endPoint x: 302, endPoint y: 177, distance: 4.9
click at [300, 181] on span "Додати обраний товар" at bounding box center [312, 182] width 52 height 5
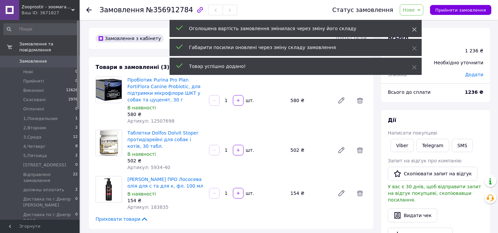
click at [414, 31] on icon at bounding box center [414, 29] width 5 height 5
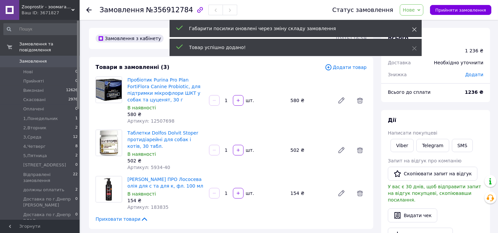
click at [414, 48] on icon at bounding box center [414, 48] width 5 height 5
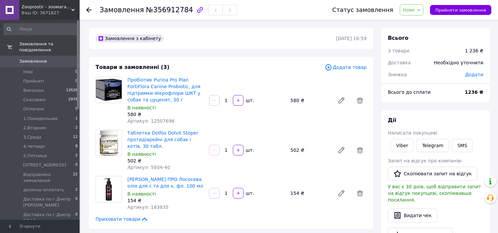
click at [362, 66] on span "Додати товар" at bounding box center [346, 67] width 42 height 7
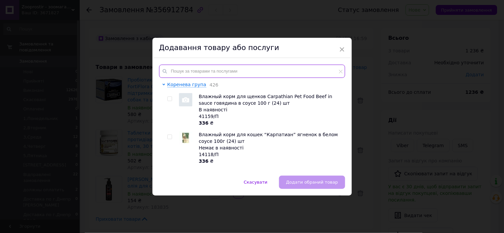
click at [184, 66] on input "text" at bounding box center [252, 71] width 186 height 13
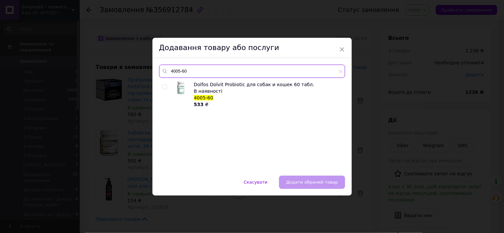
type input "4005-60"
click at [163, 87] on input "checkbox" at bounding box center [164, 87] width 4 height 4
checkbox input "true"
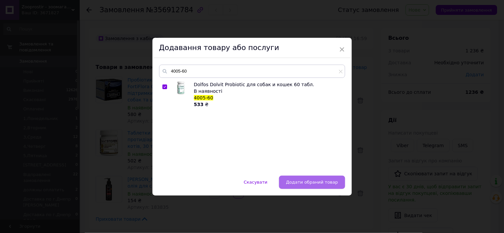
click at [304, 178] on button "Додати обраний товар" at bounding box center [312, 182] width 66 height 13
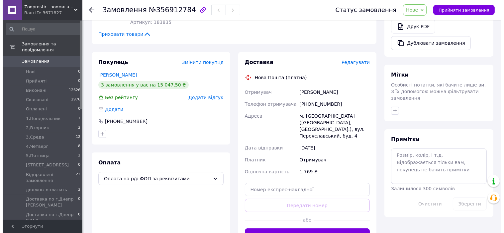
scroll to position [210, 0]
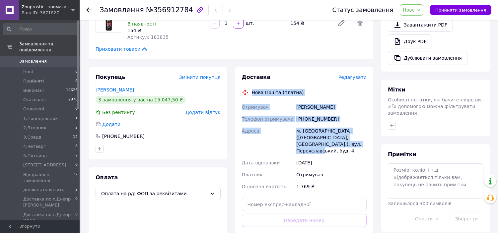
drag, startPoint x: 252, startPoint y: 91, endPoint x: 347, endPoint y: 144, distance: 108.9
click at [347, 144] on div "Доставка Редагувати Нова Пошта (платна) Отримувач Киричук Элина К Телефон отрим…" at bounding box center [304, 165] width 125 height 183
copy div "Нова Пошта (платна) Отримувач Киричук Элина К Телефон отримувача +380990233938 …"
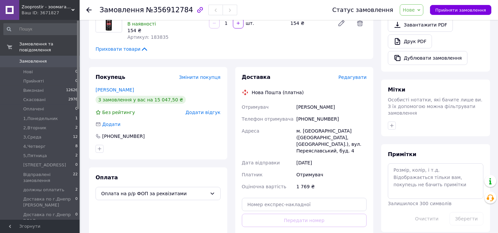
click at [331, 71] on div "Доставка Редагувати Нова Пошта (платна) Отримувач Киричук Элина К Телефон отрим…" at bounding box center [304, 165] width 138 height 197
click at [354, 80] on span "Редагувати" at bounding box center [353, 77] width 28 height 5
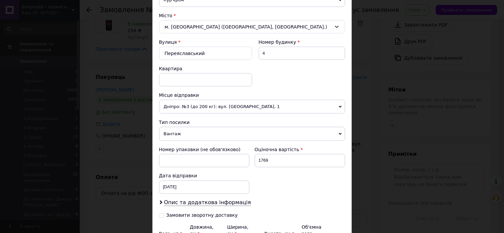
scroll to position [247, 0]
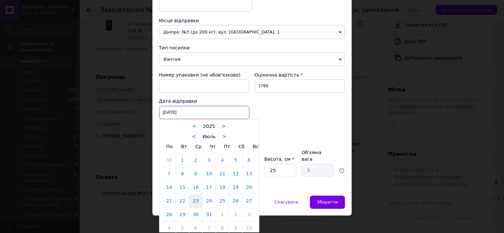
click at [177, 115] on div "23.07.2025 < 2025 > < Июль > Пн Вт Ср Чт Пт Сб Вс 30 1 2 3 4 5 6 7 8 9 10 11 12…" at bounding box center [204, 112] width 90 height 13
click at [222, 139] on link ">" at bounding box center [224, 137] width 4 height 6
click at [184, 188] on link "12" at bounding box center [182, 187] width 13 height 13
type input "12.08.2025"
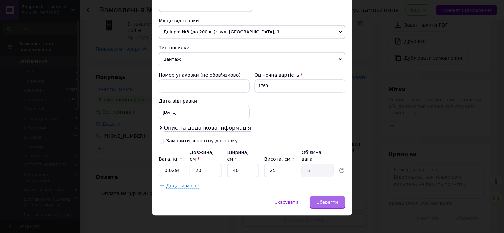
click at [341, 200] on div "Зберегти" at bounding box center [327, 202] width 35 height 13
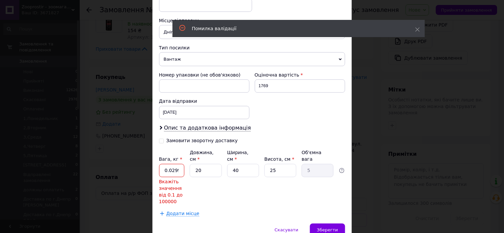
scroll to position [0, 34]
drag, startPoint x: 161, startPoint y: 164, endPoint x: 197, endPoint y: 165, distance: 35.2
click at [197, 165] on div "Вага, кг * 0.029999999329447746 Вкажіть значення від 0.1 до 100000 Довжина, см …" at bounding box center [252, 178] width 186 height 56
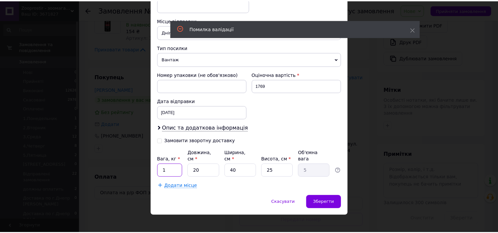
scroll to position [0, 0]
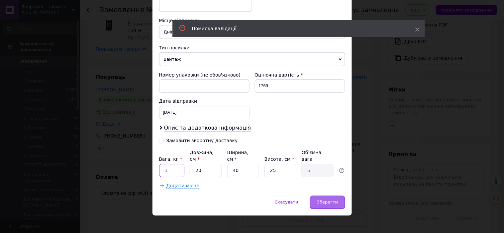
type input "1"
click at [325, 196] on div "Зберегти" at bounding box center [327, 202] width 35 height 13
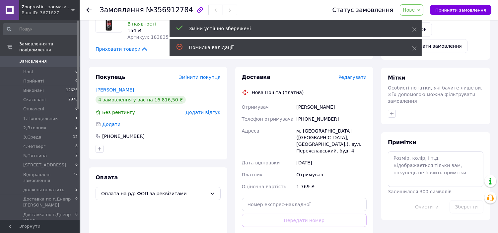
click at [415, 11] on span "Нове" at bounding box center [409, 9] width 12 height 5
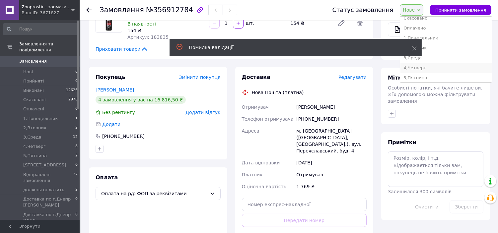
click at [441, 63] on li "4,Четверг" at bounding box center [445, 68] width 91 height 10
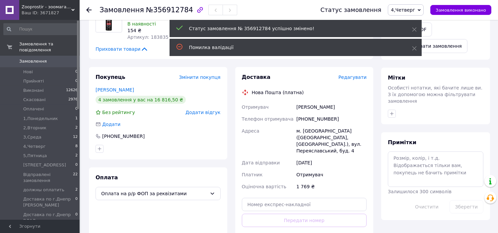
scroll to position [13, 0]
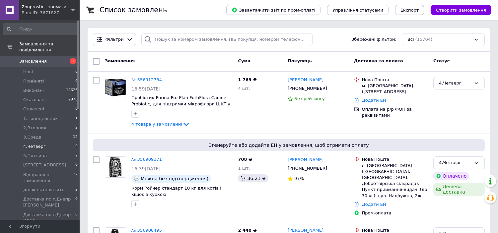
click at [41, 144] on span "4,Четверг" at bounding box center [34, 147] width 23 height 6
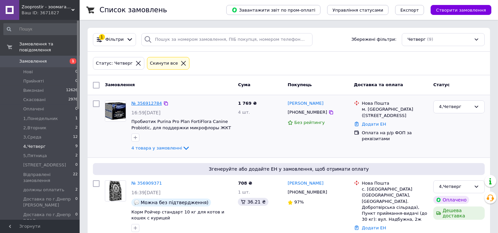
click at [151, 103] on link "№ 356912784" at bounding box center [146, 103] width 31 height 5
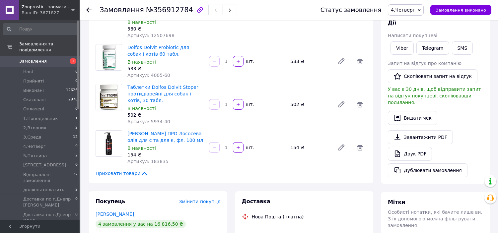
scroll to position [13, 0]
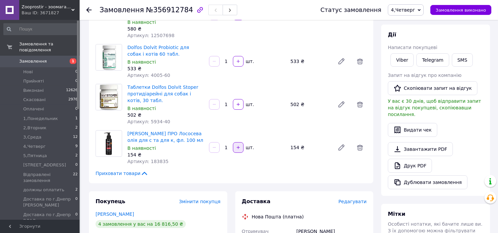
click at [241, 146] on button "button" at bounding box center [238, 147] width 11 height 11
click at [241, 146] on div at bounding box center [238, 147] width 12 height 11
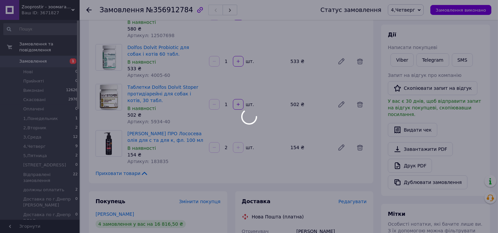
click at [240, 147] on div at bounding box center [249, 116] width 498 height 233
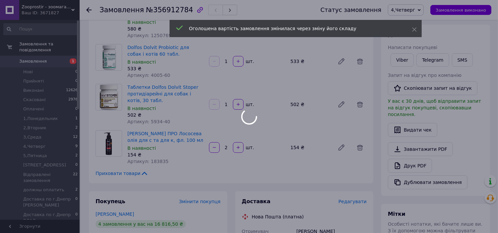
click at [240, 147] on div at bounding box center [249, 116] width 498 height 233
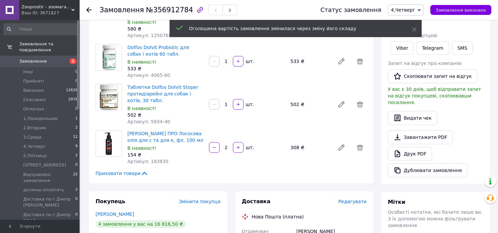
scroll to position [29, 0]
click at [237, 147] on icon "button" at bounding box center [238, 147] width 3 height 3
type input "3"
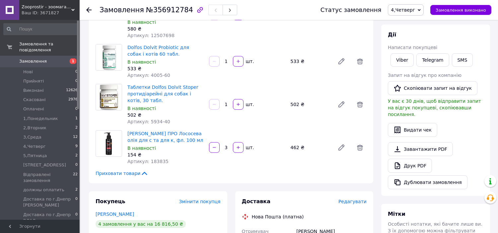
scroll to position [0, 0]
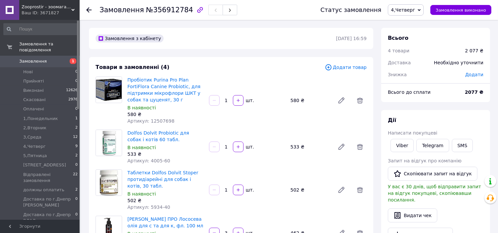
click at [90, 11] on icon at bounding box center [88, 9] width 5 height 5
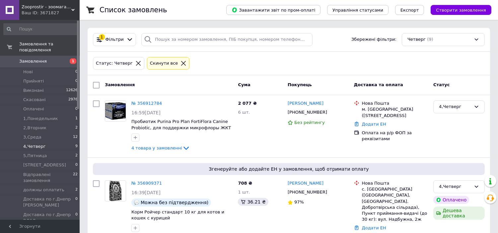
click at [136, 64] on icon at bounding box center [138, 63] width 5 height 5
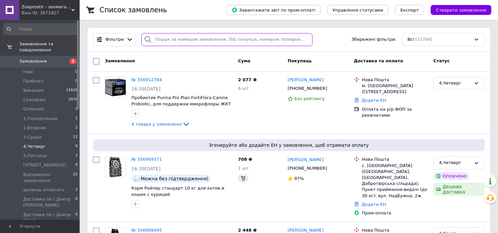
click at [182, 44] on input "search" at bounding box center [226, 39] width 171 height 13
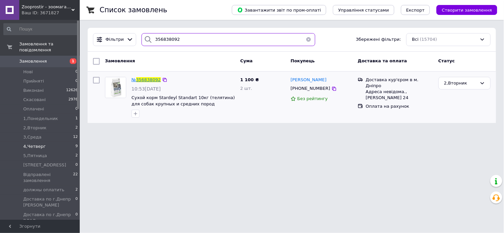
type input "356838092"
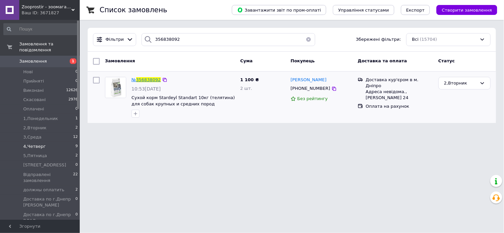
click at [151, 80] on span "356838092" at bounding box center [148, 79] width 25 height 5
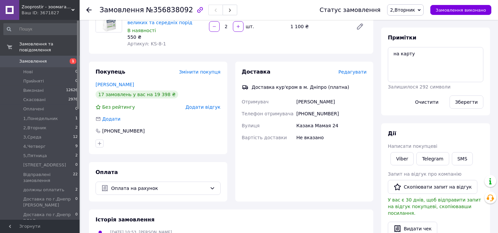
scroll to position [86, 0]
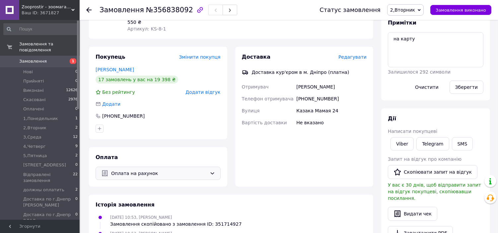
click at [213, 178] on div "Оплата на рахунок" at bounding box center [158, 173] width 125 height 13
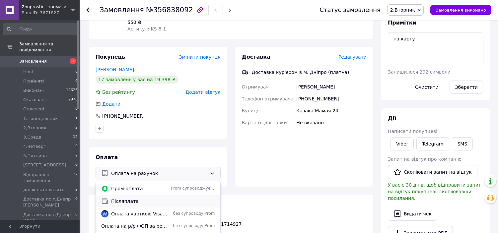
scroll to position [17, 0]
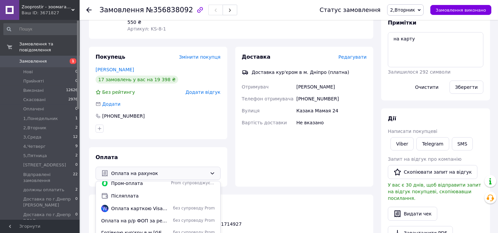
click at [153, 230] on span "Готівкою кур'єру в м [GEOGRAPHIC_DATA]" at bounding box center [134, 233] width 67 height 7
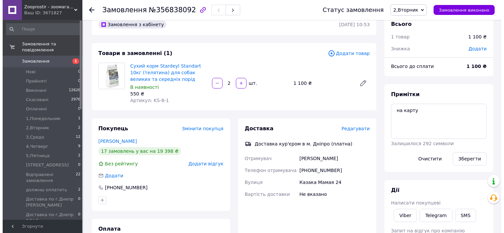
scroll to position [0, 0]
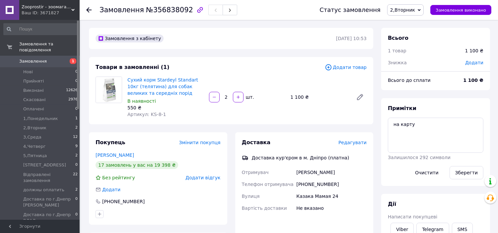
click at [88, 9] on icon at bounding box center [88, 9] width 5 height 5
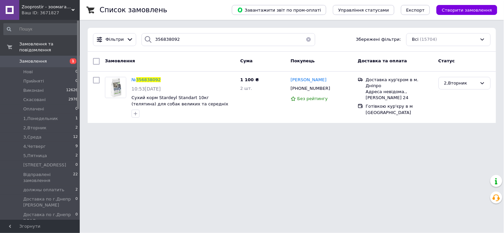
click at [308, 41] on button "button" at bounding box center [308, 39] width 13 height 13
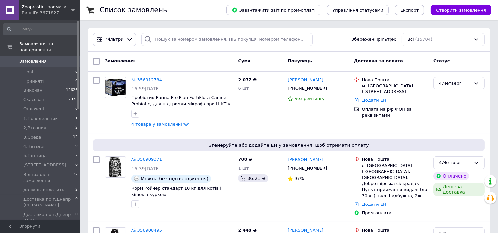
drag, startPoint x: 78, startPoint y: 42, endPoint x: 78, endPoint y: 29, distance: 13.6
click at [78, 29] on div at bounding box center [78, 65] width 2 height 89
drag, startPoint x: 78, startPoint y: 29, endPoint x: 78, endPoint y: 26, distance: 3.3
click at [78, 26] on div at bounding box center [78, 65] width 2 height 89
drag, startPoint x: 78, startPoint y: 28, endPoint x: 80, endPoint y: 24, distance: 3.9
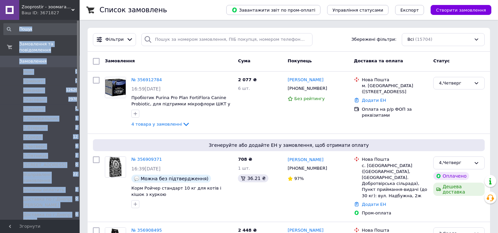
drag, startPoint x: 79, startPoint y: 29, endPoint x: 78, endPoint y: 35, distance: 6.3
click at [78, 35] on div "Замовлення та повідомлення Замовлення 0 Нові 0 Прийняті 0 Виконані 12626 Скасов…" at bounding box center [40, 120] width 80 height 200
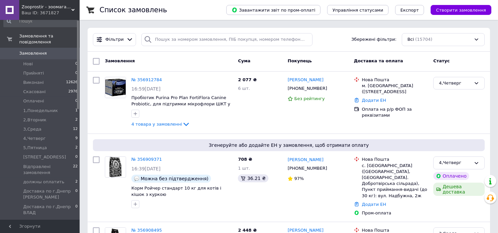
drag, startPoint x: 78, startPoint y: 29, endPoint x: 90, endPoint y: 14, distance: 19.6
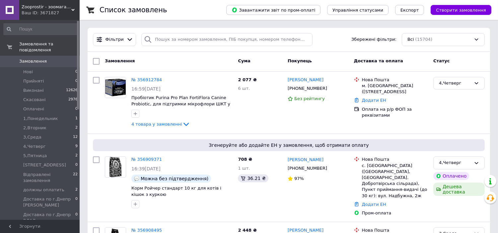
scroll to position [1, 0]
click at [77, 23] on div at bounding box center [78, 65] width 2 height 89
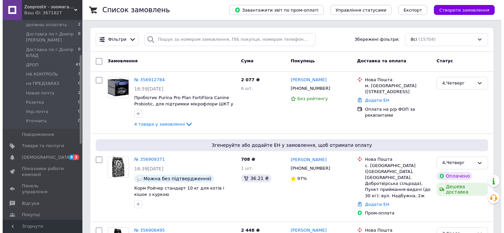
scroll to position [78, 0]
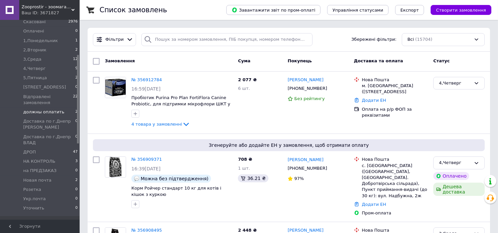
click at [52, 109] on span "должны оплатить" at bounding box center [43, 112] width 41 height 6
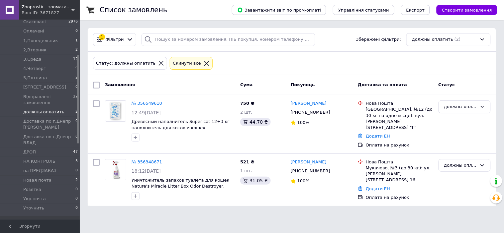
click at [158, 65] on icon at bounding box center [161, 63] width 6 height 6
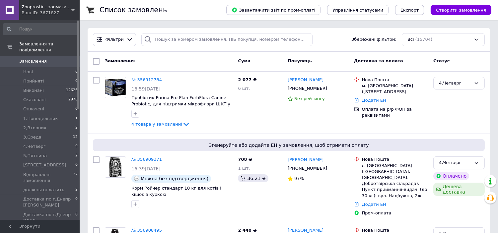
scroll to position [86, 0]
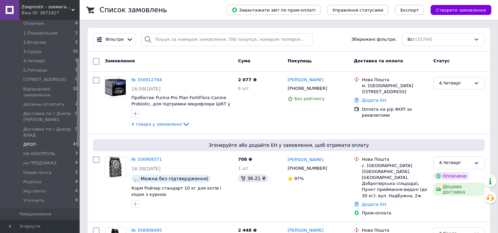
click at [29, 142] on span "ДРОП" at bounding box center [29, 145] width 13 height 6
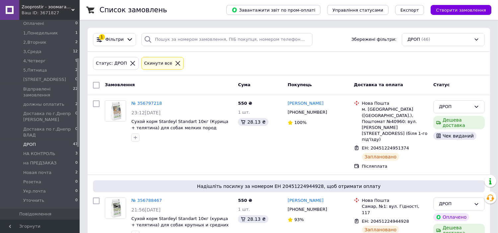
click at [130, 63] on icon at bounding box center [133, 63] width 6 height 6
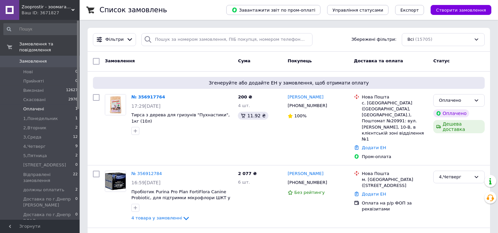
click at [36, 106] on span "Оплачені" at bounding box center [33, 109] width 21 height 6
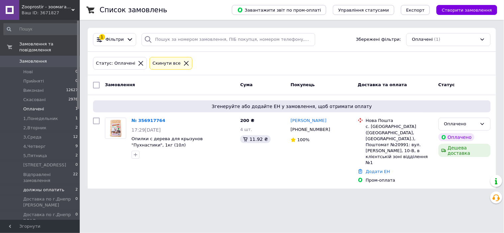
click at [54, 187] on span "должны оплатить" at bounding box center [43, 190] width 41 height 6
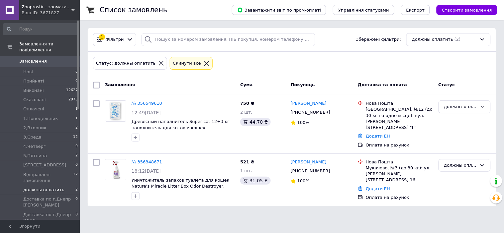
click at [150, 160] on link "№ 356348671" at bounding box center [146, 162] width 31 height 5
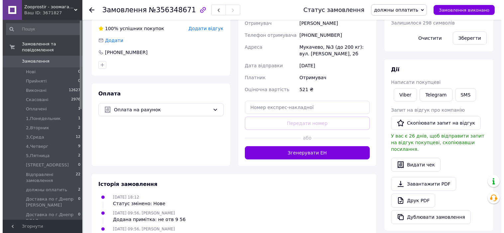
scroll to position [90, 0]
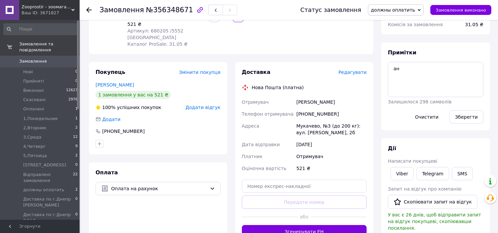
click at [355, 70] on span "Редагувати" at bounding box center [353, 72] width 28 height 5
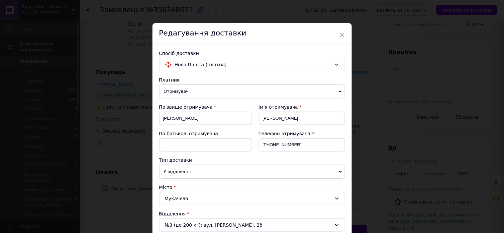
scroll to position [86, 0]
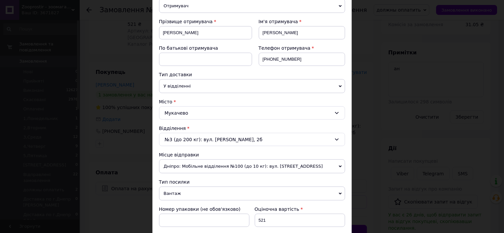
click at [244, 163] on span "Дніпро: Мобільне відділення №100 (до 10 кг): вул. Дніпросталевська, 5" at bounding box center [252, 167] width 186 height 14
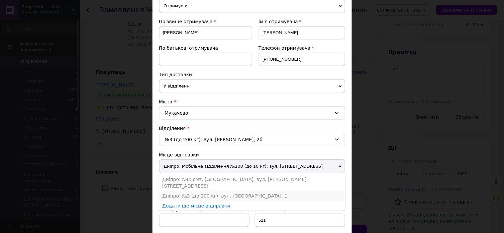
click at [206, 191] on li "Дніпро: №3 (до 200 кг): вул. Яскрава, 1" at bounding box center [252, 196] width 186 height 10
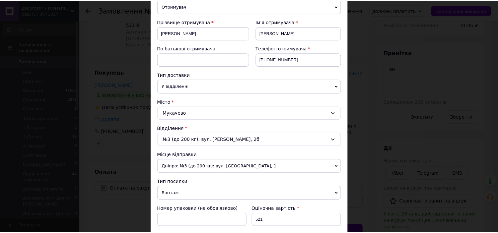
scroll to position [220, 0]
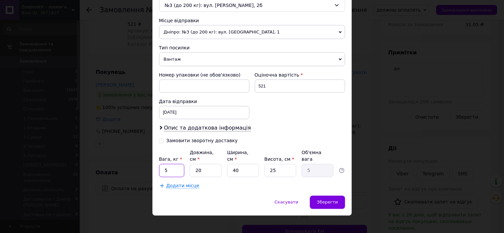
drag, startPoint x: 170, startPoint y: 165, endPoint x: 163, endPoint y: 165, distance: 7.0
click at [163, 165] on input "5" at bounding box center [172, 170] width 26 height 13
type input "1"
click at [193, 184] on span "Додати місце" at bounding box center [182, 187] width 33 height 6
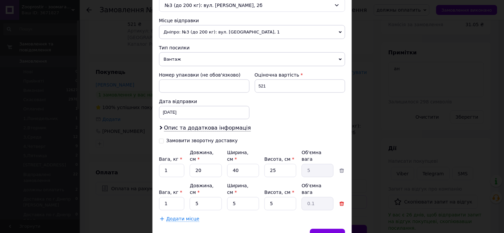
click at [340, 202] on icon at bounding box center [342, 204] width 5 height 5
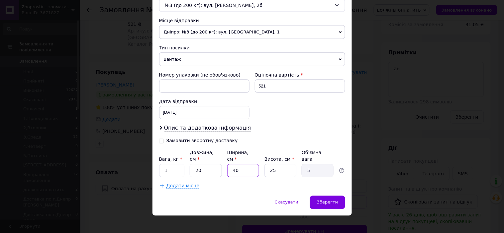
drag, startPoint x: 238, startPoint y: 167, endPoint x: 232, endPoint y: 166, distance: 6.1
click at [232, 166] on input "40" at bounding box center [243, 170] width 32 height 13
type input "3"
type input "0.38"
type input "30"
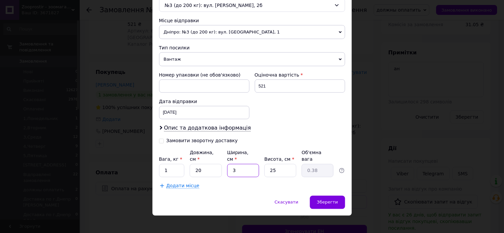
type input "3.75"
type input "30"
drag, startPoint x: 273, startPoint y: 163, endPoint x: 264, endPoint y: 164, distance: 9.3
click at [265, 164] on input "25" at bounding box center [280, 170] width 32 height 13
type input "2"
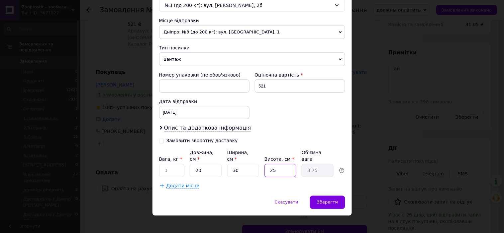
type input "0.3"
type input "20"
type input "3"
type input "20"
drag, startPoint x: 270, startPoint y: 184, endPoint x: 276, endPoint y: 181, distance: 5.9
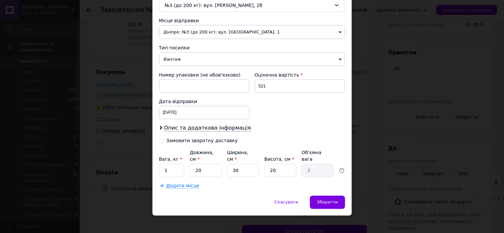
click at [270, 184] on div "Спосіб доставки Нова Пошта (платна) Платник Отримувач Відправник Прізвище отрим…" at bounding box center [251, 9] width 199 height 373
click at [326, 196] on div "Зберегти" at bounding box center [327, 202] width 35 height 13
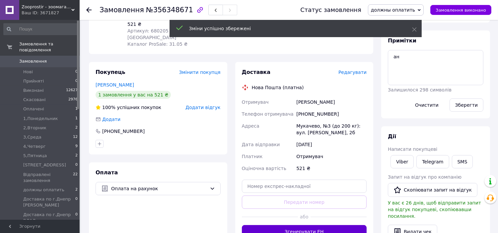
click at [319, 225] on button "Згенерувати ЕН" at bounding box center [304, 231] width 125 height 13
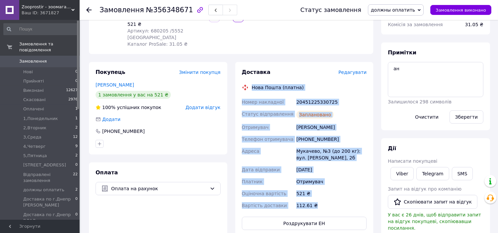
drag, startPoint x: 253, startPoint y: 74, endPoint x: 333, endPoint y: 204, distance: 152.5
click at [333, 204] on div "Доставка Редагувати Нова Пошта (платна) Номер накладної 20451225330725 Статус в…" at bounding box center [304, 150] width 125 height 162
copy div "Нова Пошта (платна) Номер накладної 20451225330725 Статус відправлення Запланов…"
click at [400, 9] on span "должны оплатить" at bounding box center [393, 9] width 44 height 5
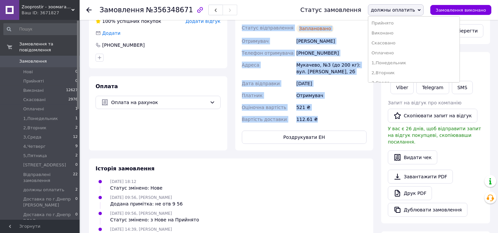
scroll to position [263, 0]
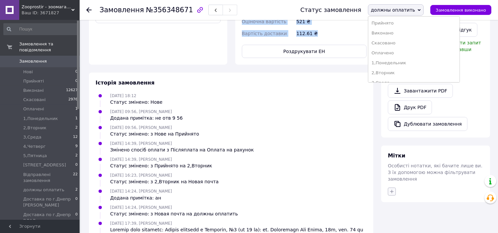
click at [394, 189] on icon "button" at bounding box center [391, 191] width 5 height 5
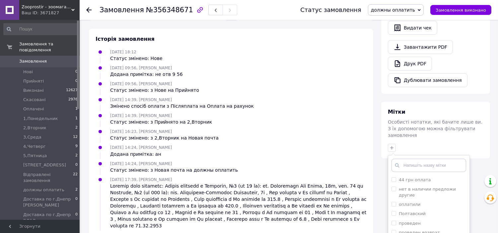
scroll to position [324, 0]
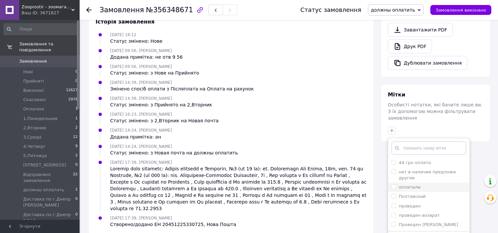
click at [394, 185] on input "оплатили" at bounding box center [394, 187] width 4 height 4
checkbox input "true"
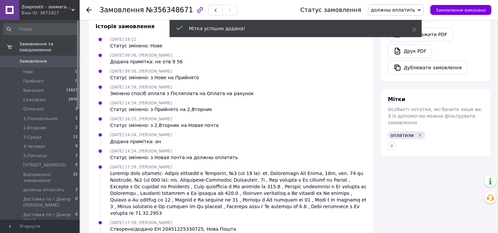
scroll to position [7, 0]
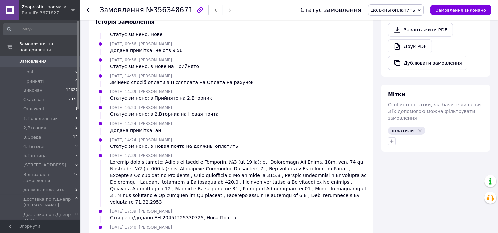
click at [415, 11] on span "должны оплатить" at bounding box center [393, 9] width 44 height 5
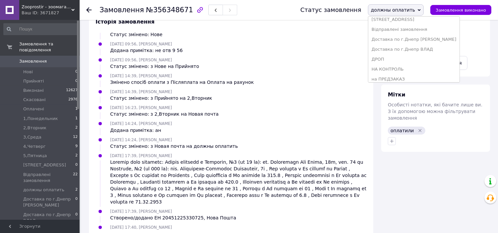
scroll to position [95, 0]
click at [422, 56] on li "ДРОП" at bounding box center [413, 58] width 91 height 10
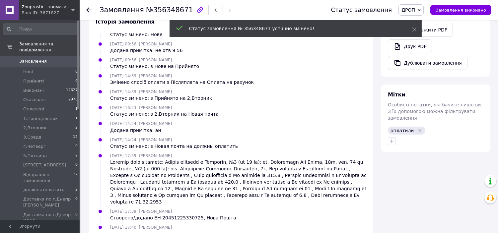
scroll to position [22, 0]
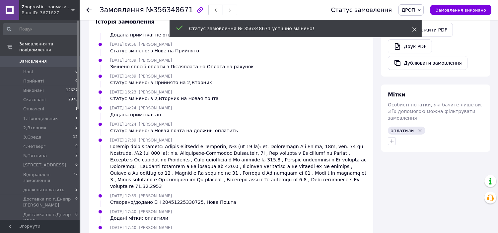
click at [414, 29] on use at bounding box center [414, 30] width 4 height 4
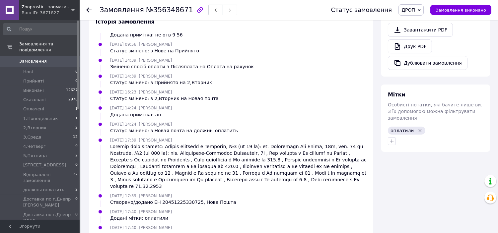
click at [90, 9] on icon at bounding box center [88, 9] width 5 height 5
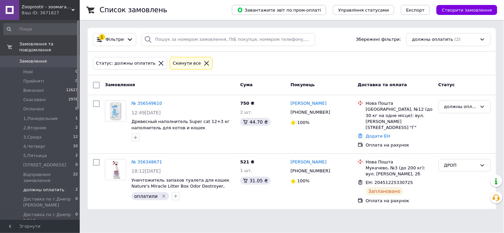
click at [149, 57] on div "Статус: должны оплатить" at bounding box center [130, 63] width 74 height 13
click at [158, 61] on icon at bounding box center [161, 63] width 6 height 6
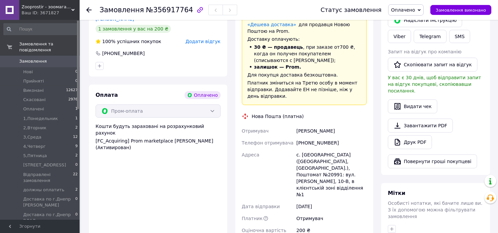
scroll to position [344, 0]
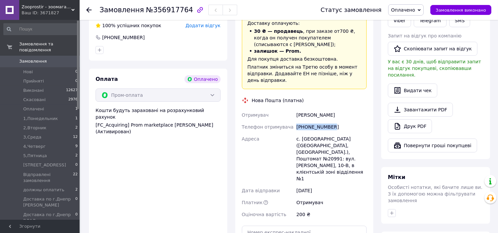
drag, startPoint x: 297, startPoint y: 114, endPoint x: 329, endPoint y: 114, distance: 32.2
click at [329, 121] on div "[PHONE_NUMBER]" at bounding box center [331, 127] width 73 height 12
copy div "[PHONE_NUMBER]"
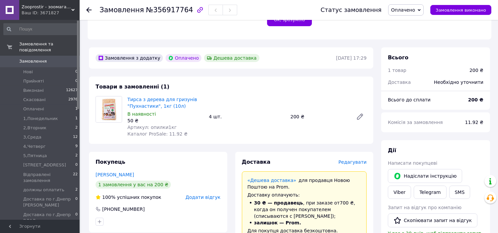
click at [415, 11] on span "Оплачено" at bounding box center [403, 9] width 24 height 5
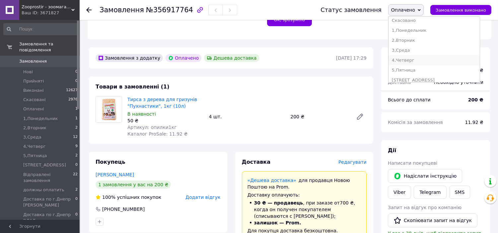
click at [422, 55] on li "4,Четверг" at bounding box center [434, 60] width 91 height 10
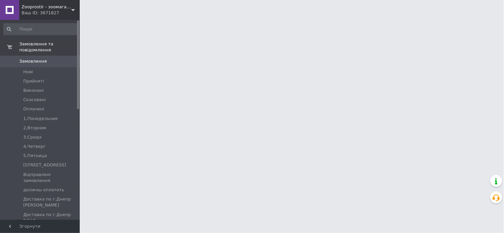
drag, startPoint x: 78, startPoint y: 22, endPoint x: 77, endPoint y: 28, distance: 6.1
click at [77, 32] on div at bounding box center [78, 65] width 2 height 89
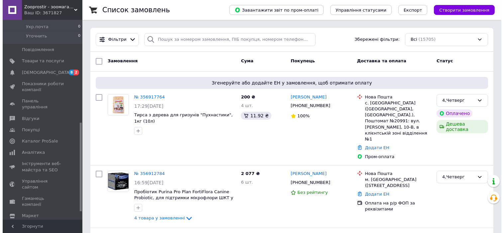
scroll to position [164, 0]
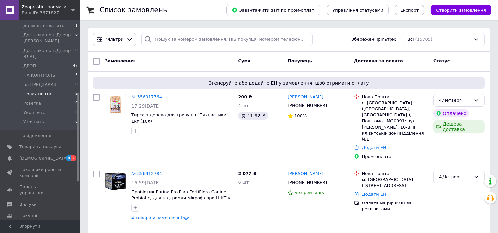
click at [45, 91] on span "Новая почта" at bounding box center [37, 94] width 28 height 6
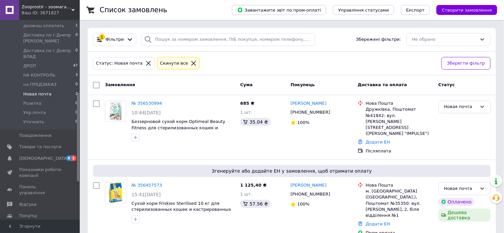
click at [144, 64] on div at bounding box center [148, 63] width 9 height 6
click at [146, 64] on icon at bounding box center [148, 63] width 5 height 5
